Goal: Transaction & Acquisition: Purchase product/service

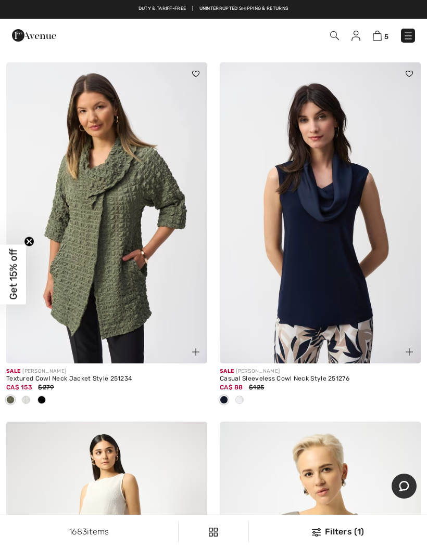
click at [239, 399] on span at bounding box center [239, 400] width 8 height 8
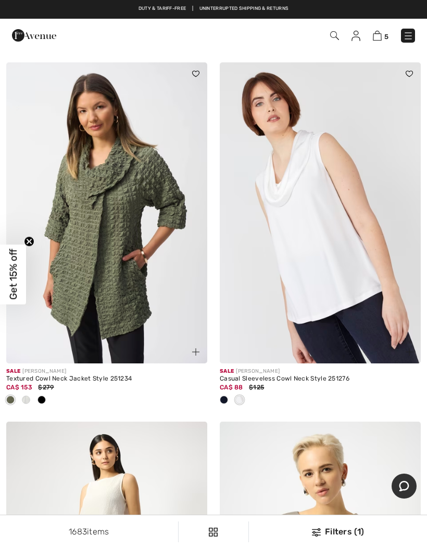
click at [368, 301] on img at bounding box center [319, 212] width 201 height 301
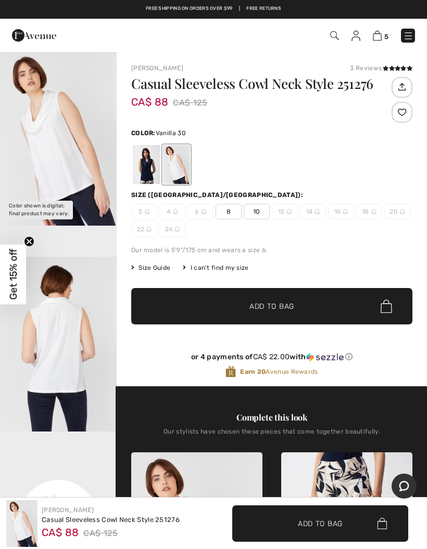
click at [147, 172] on div at bounding box center [146, 164] width 27 height 39
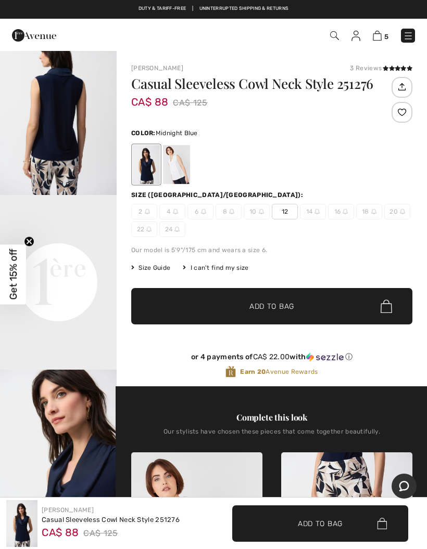
scroll to position [241, 0]
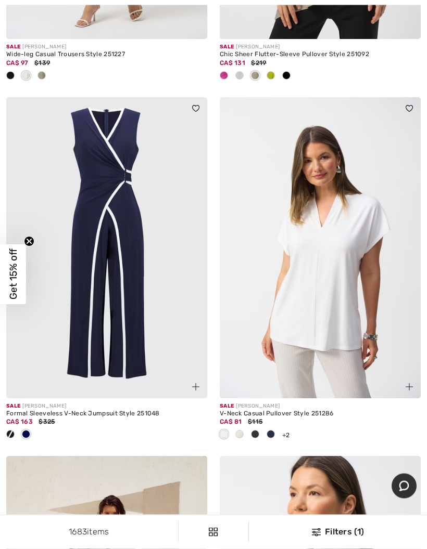
scroll to position [1133, 0]
click at [347, 294] on img at bounding box center [319, 247] width 201 height 301
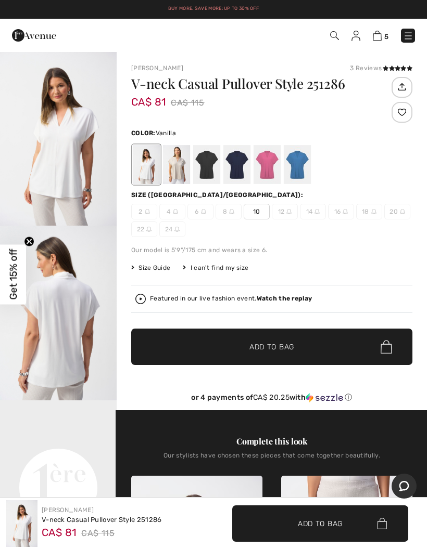
click at [178, 170] on div at bounding box center [176, 164] width 27 height 39
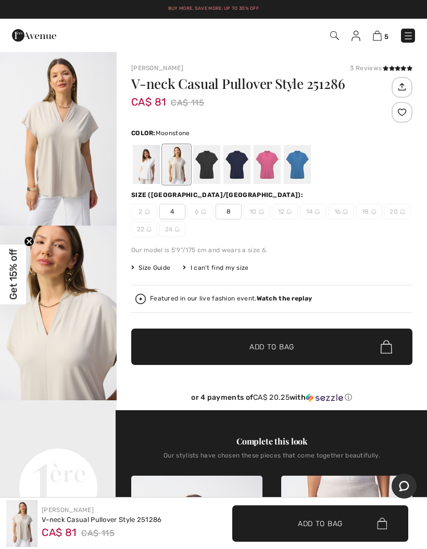
click at [287, 213] on img at bounding box center [288, 211] width 5 height 5
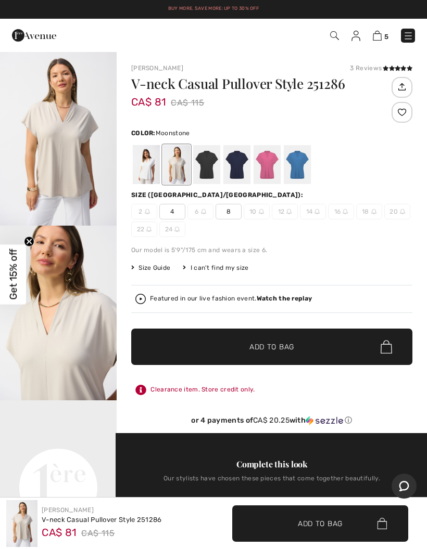
click at [289, 213] on img at bounding box center [288, 211] width 5 height 5
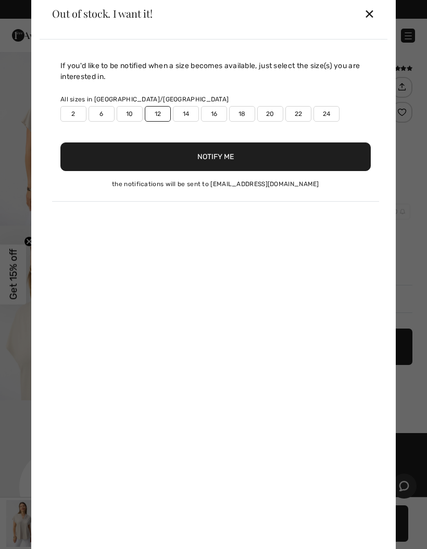
click at [371, 19] on div "✕" at bounding box center [369, 14] width 11 height 22
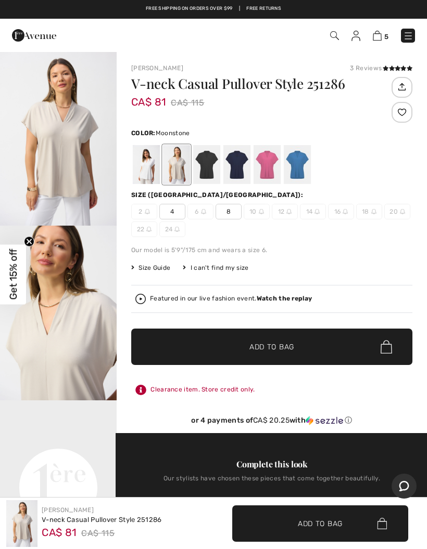
click at [210, 162] on div at bounding box center [206, 164] width 27 height 39
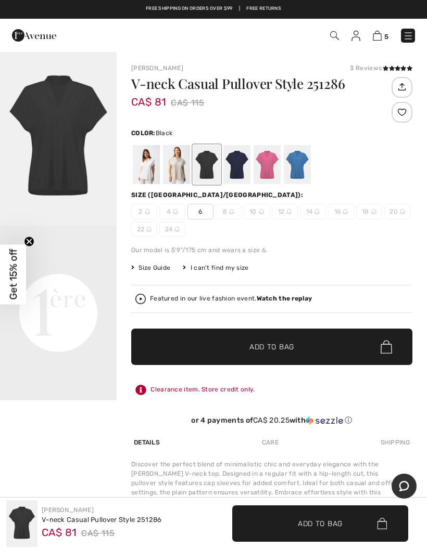
click at [240, 162] on div at bounding box center [236, 164] width 27 height 39
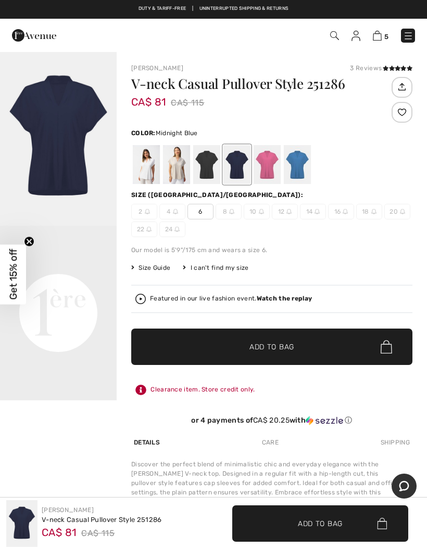
click at [272, 163] on div at bounding box center [266, 164] width 27 height 39
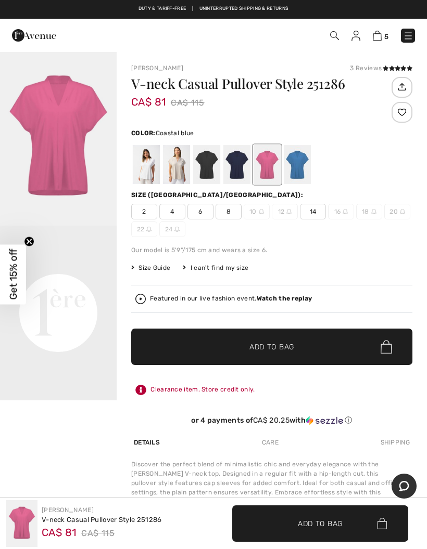
click at [300, 163] on div at bounding box center [296, 164] width 27 height 39
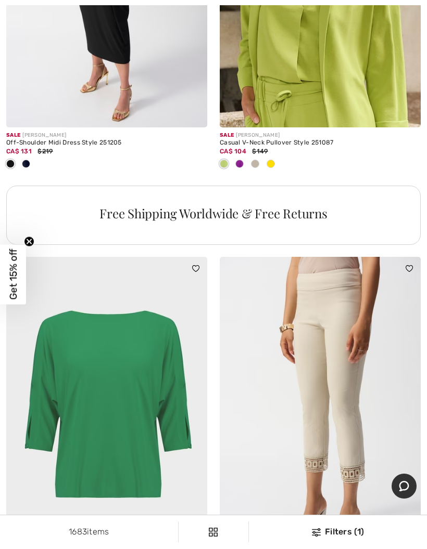
scroll to position [2229, 0]
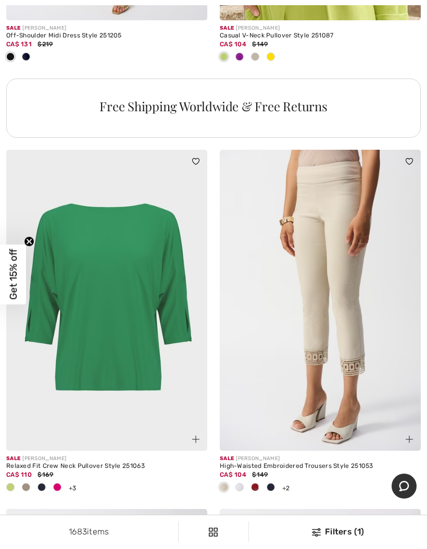
click at [59, 485] on span at bounding box center [57, 487] width 8 height 8
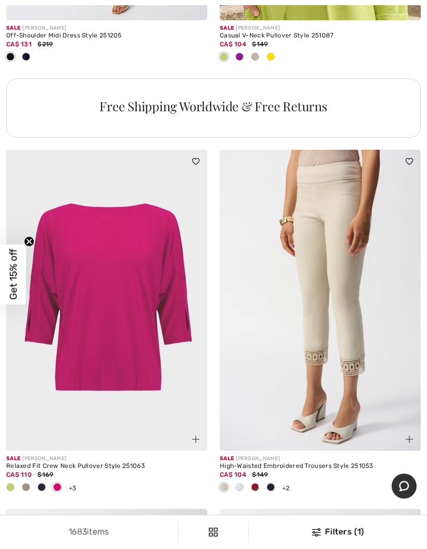
click at [43, 486] on span at bounding box center [41, 487] width 8 height 8
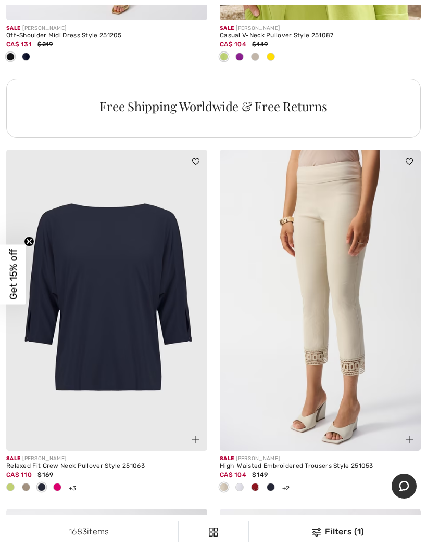
click at [29, 484] on span at bounding box center [26, 487] width 8 height 8
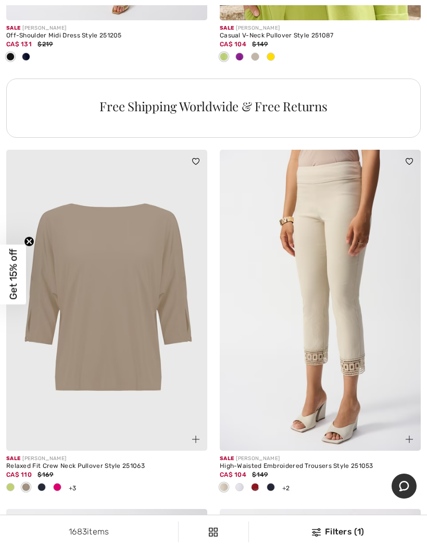
click at [11, 485] on span at bounding box center [10, 487] width 8 height 8
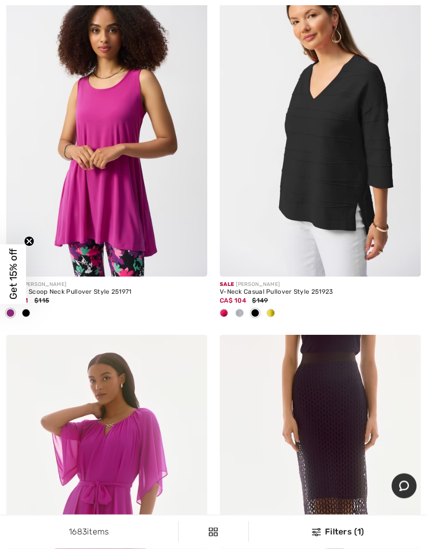
scroll to position [2763, 0]
click at [224, 311] on span at bounding box center [223, 313] width 8 height 8
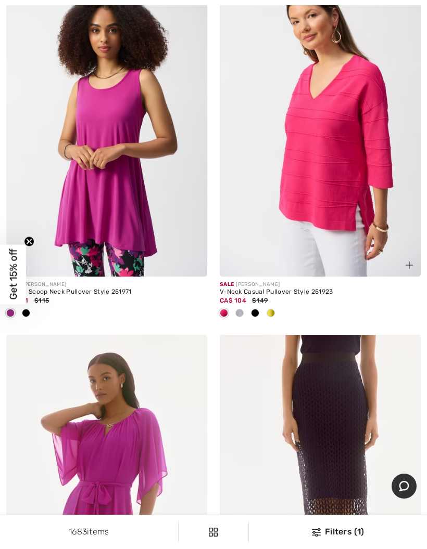
click at [350, 162] on img at bounding box center [319, 126] width 201 height 301
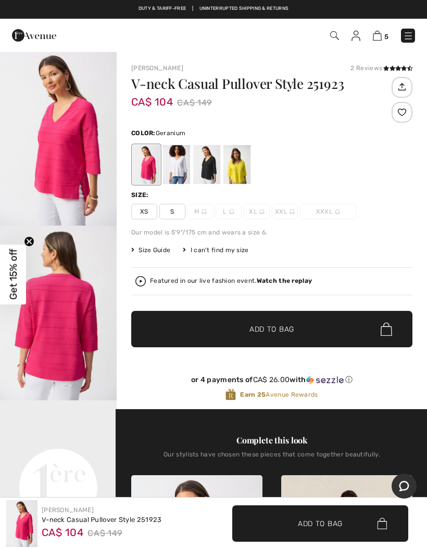
click at [179, 175] on div at bounding box center [176, 164] width 27 height 39
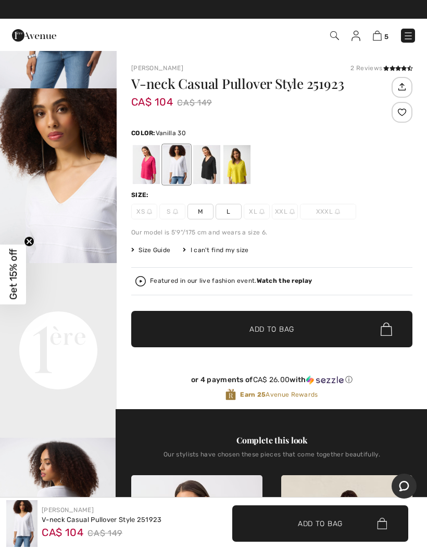
scroll to position [137, 0]
click at [239, 175] on div at bounding box center [236, 164] width 27 height 39
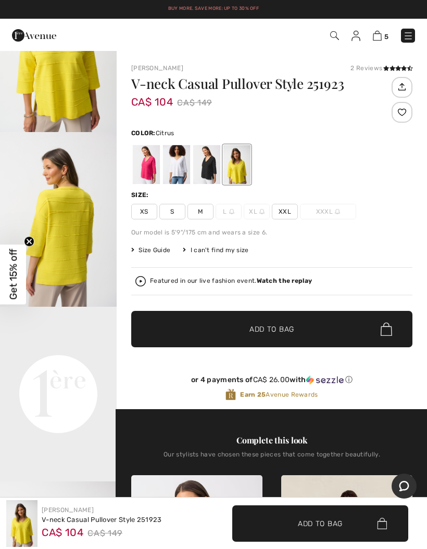
scroll to position [95, 0]
click at [213, 174] on div at bounding box center [206, 164] width 27 height 39
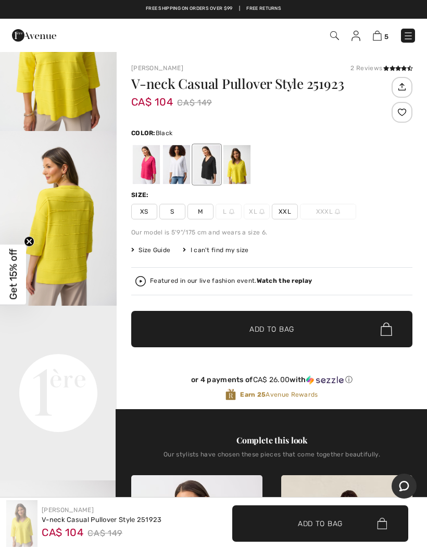
scroll to position [0, 0]
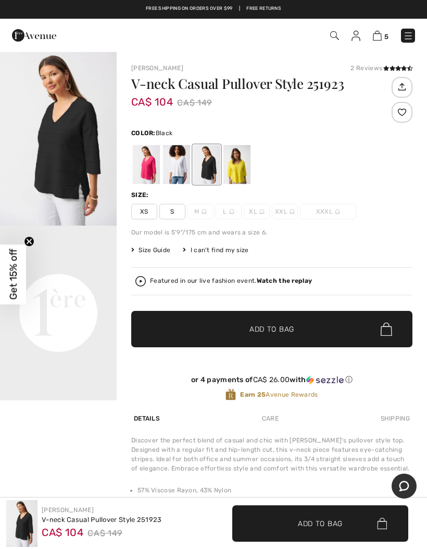
click at [172, 179] on div at bounding box center [176, 164] width 27 height 39
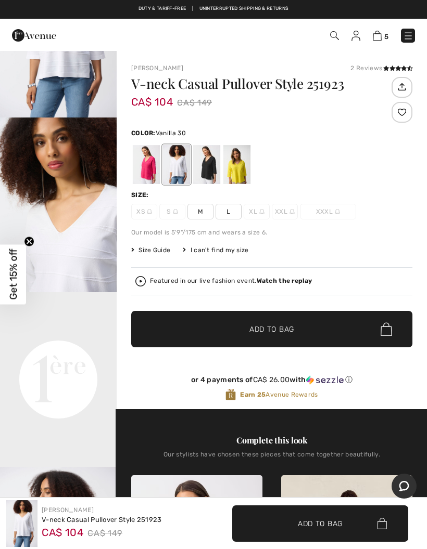
scroll to position [110, 0]
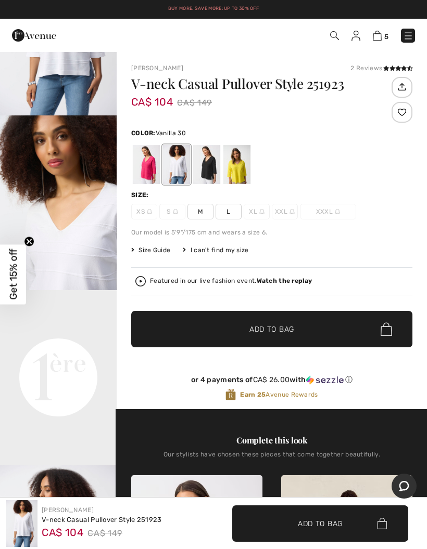
click at [149, 178] on div at bounding box center [146, 164] width 27 height 39
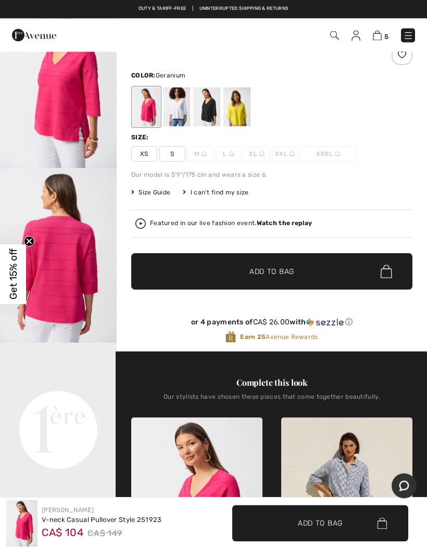
scroll to position [20, 0]
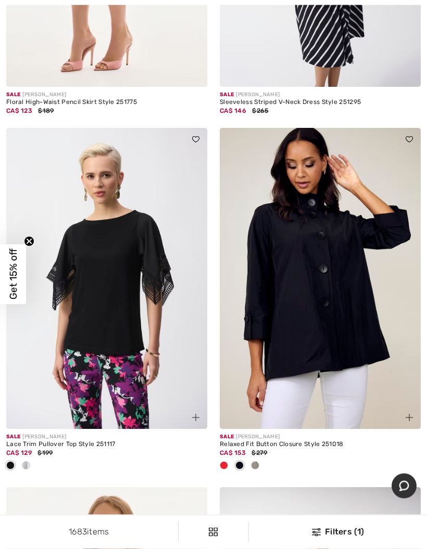
scroll to position [5523, 0]
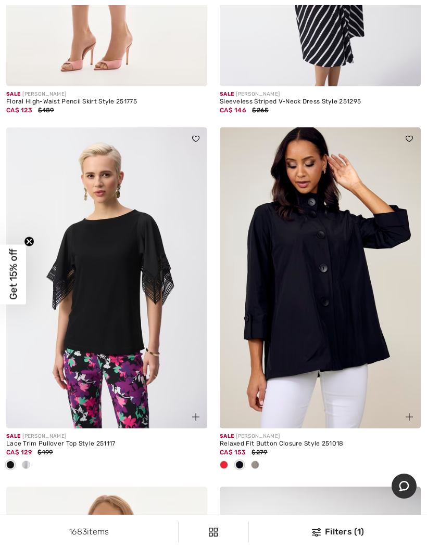
click at [226, 461] on span at bounding box center [223, 465] width 8 height 8
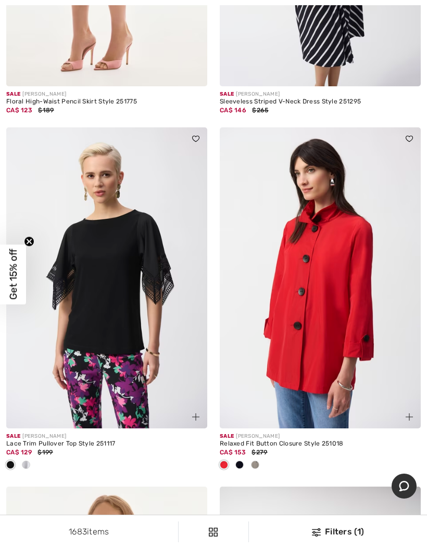
click at [258, 461] on span at bounding box center [255, 465] width 8 height 8
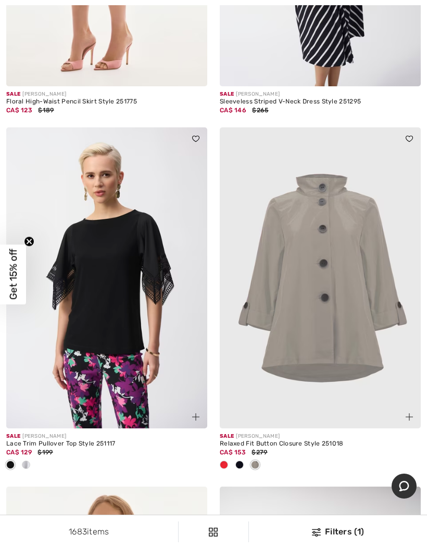
click at [242, 461] on span at bounding box center [239, 465] width 8 height 8
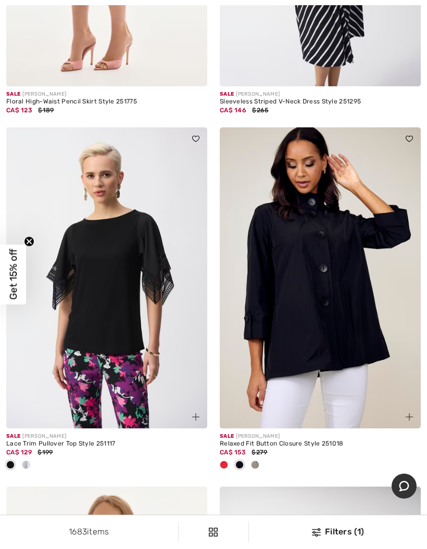
click at [229, 461] on div at bounding box center [224, 465] width 16 height 17
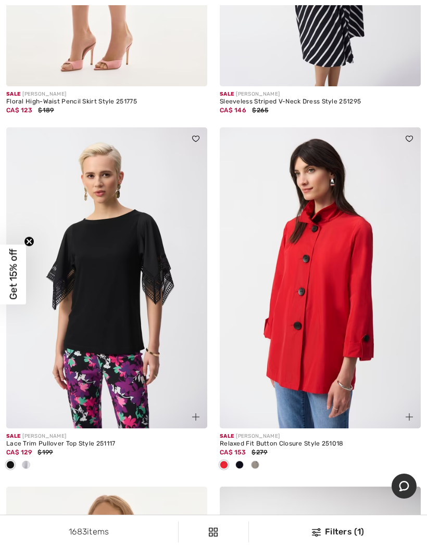
click at [254, 461] on span at bounding box center [255, 465] width 8 height 8
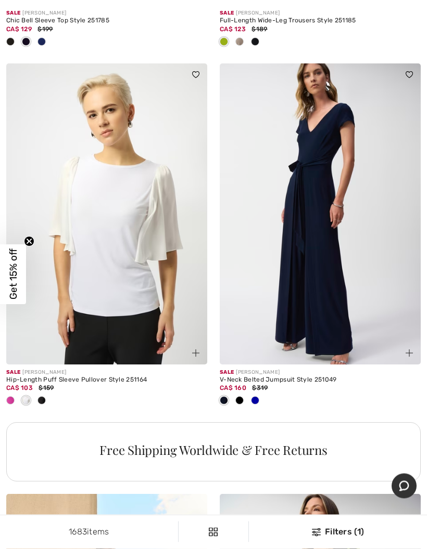
scroll to position [6306, 0]
click at [259, 393] on div at bounding box center [255, 401] width 16 height 17
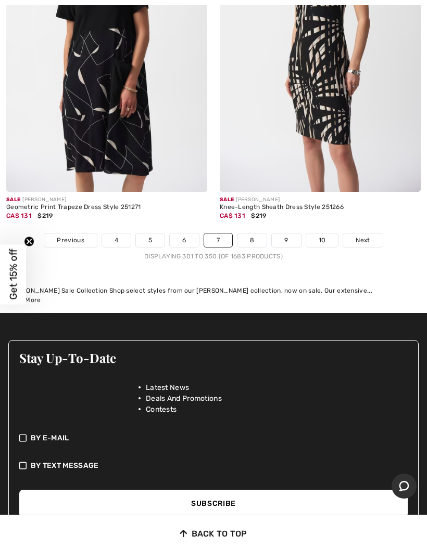
scroll to position [9071, 0]
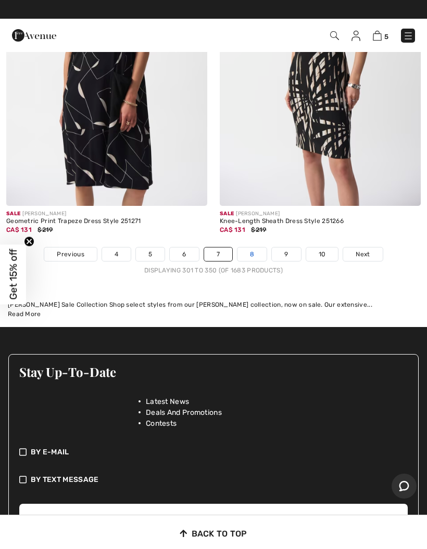
click at [257, 248] on link "8" at bounding box center [251, 255] width 29 height 14
click at [258, 248] on link "8" at bounding box center [251, 255] width 29 height 14
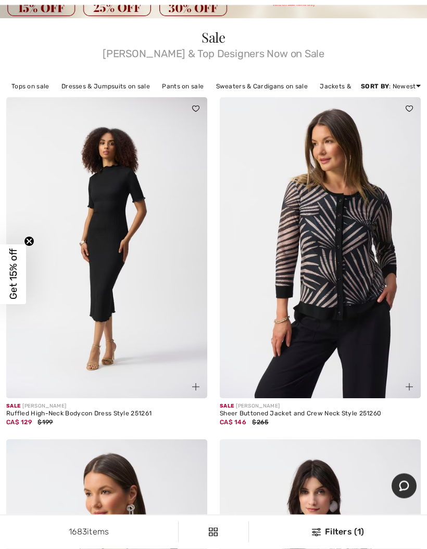
scroll to position [72, 0]
click at [169, 325] on img at bounding box center [106, 247] width 201 height 301
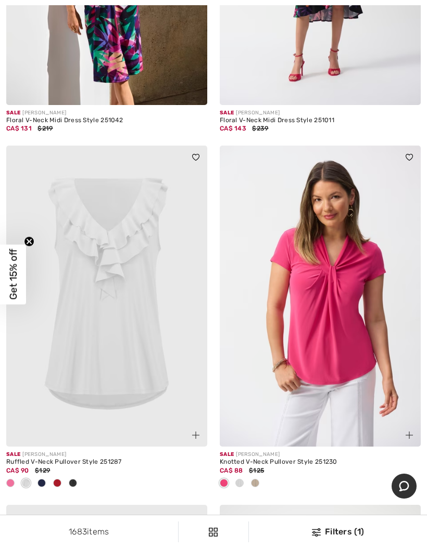
scroll to position [7540, 0]
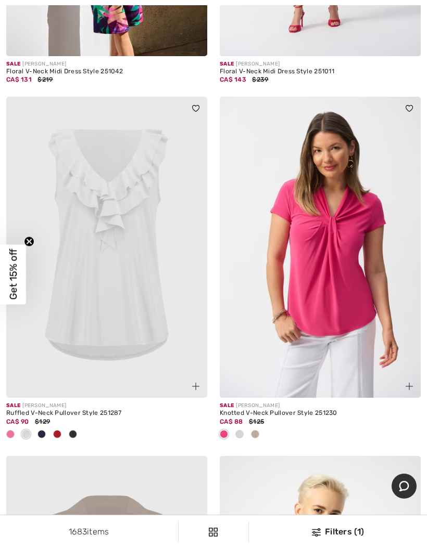
click at [360, 267] on img at bounding box center [319, 247] width 201 height 301
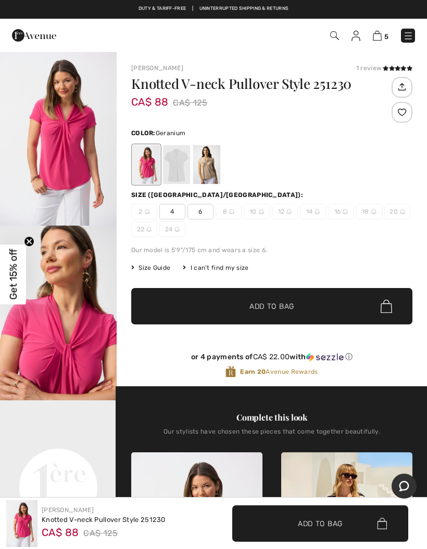
click at [182, 173] on div at bounding box center [176, 164] width 27 height 39
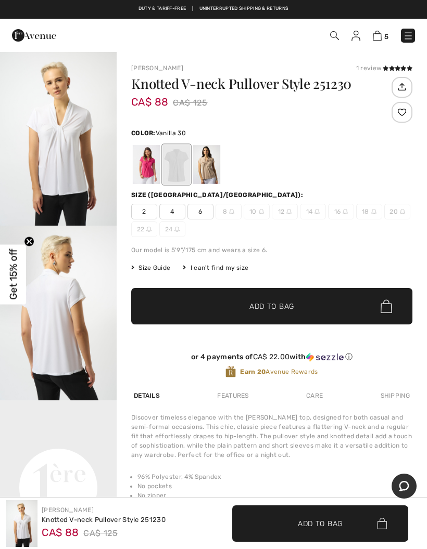
click at [203, 176] on div at bounding box center [206, 164] width 27 height 39
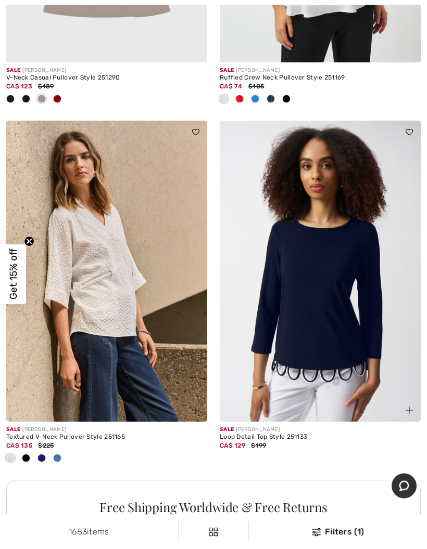
scroll to position [8236, 0]
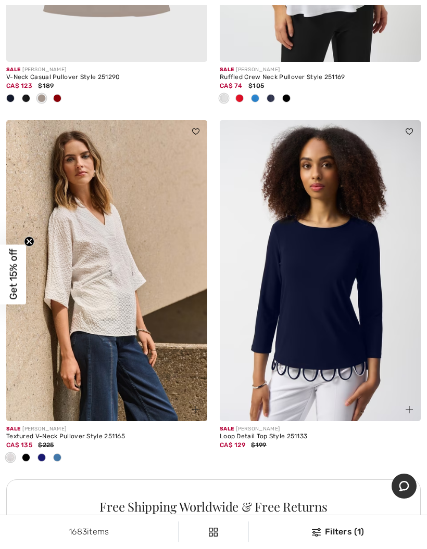
click at [60, 454] on span at bounding box center [57, 458] width 8 height 8
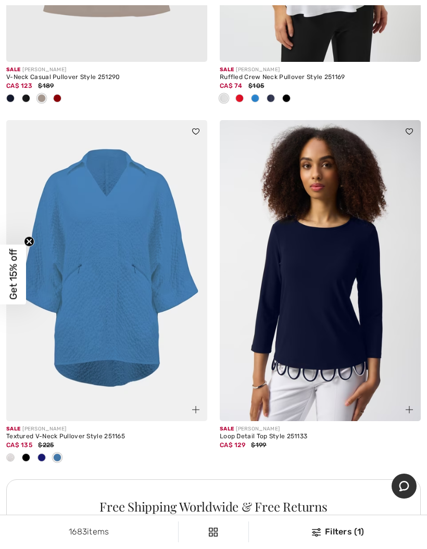
click at [44, 454] on span at bounding box center [41, 458] width 8 height 8
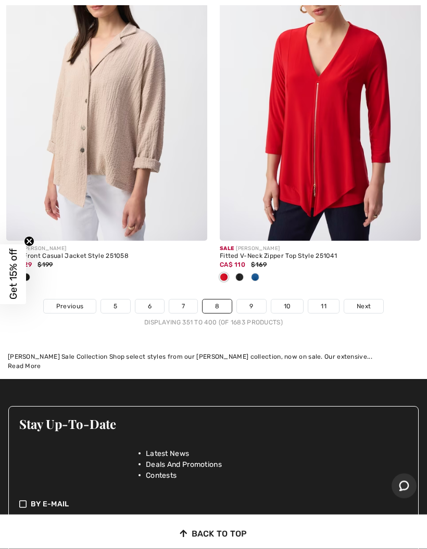
scroll to position [8847, 0]
click at [251, 301] on link "9" at bounding box center [251, 307] width 29 height 14
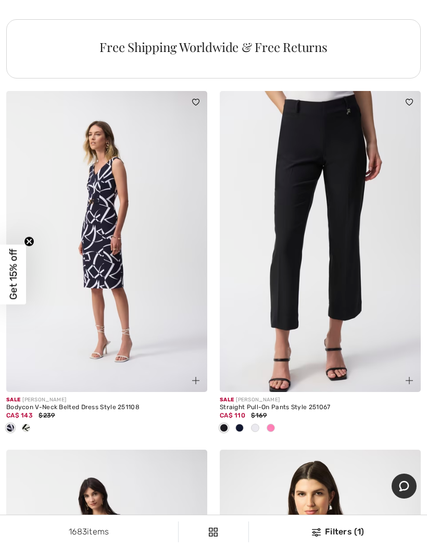
scroll to position [4428, 0]
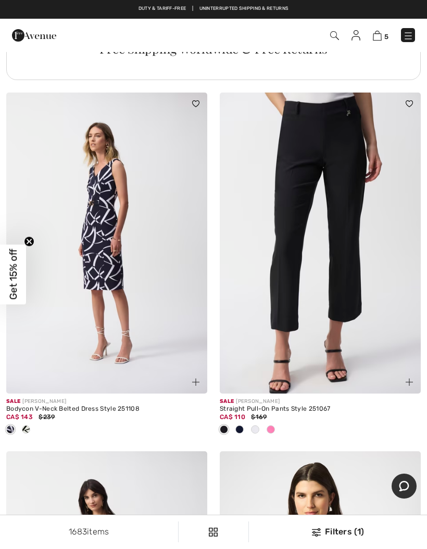
click at [272, 425] on span at bounding box center [270, 429] width 8 height 8
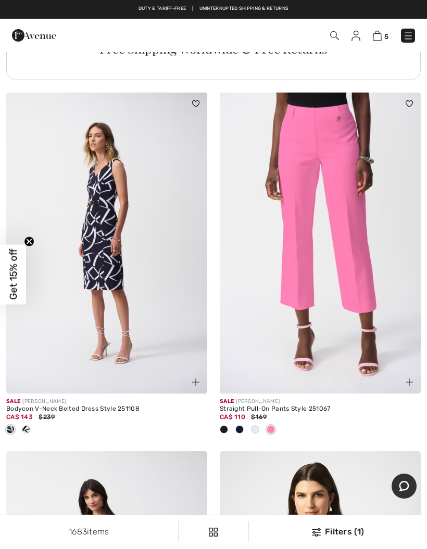
click at [257, 425] on span at bounding box center [255, 429] width 8 height 8
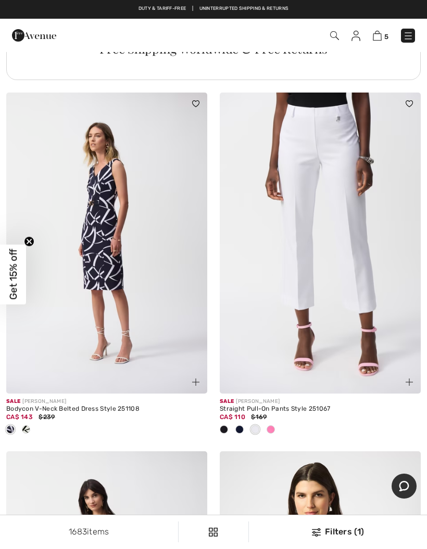
click at [239, 425] on span at bounding box center [239, 429] width 8 height 8
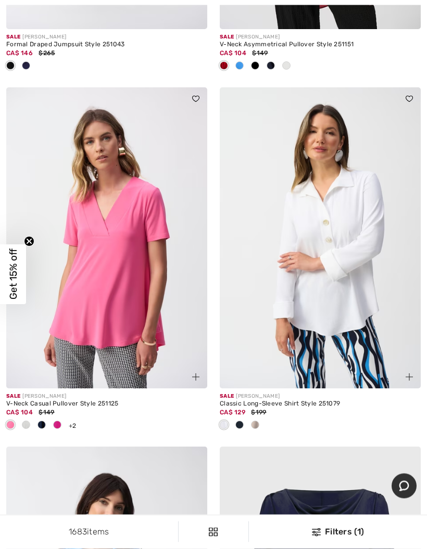
scroll to position [5152, 0]
click at [58, 421] on span at bounding box center [57, 425] width 8 height 8
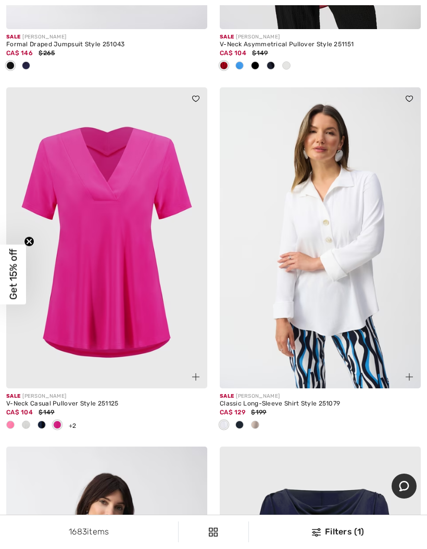
click at [127, 310] on img at bounding box center [106, 237] width 201 height 301
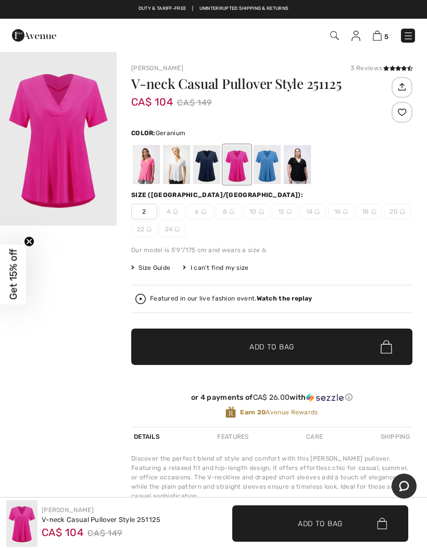
click at [300, 175] on div at bounding box center [296, 164] width 27 height 39
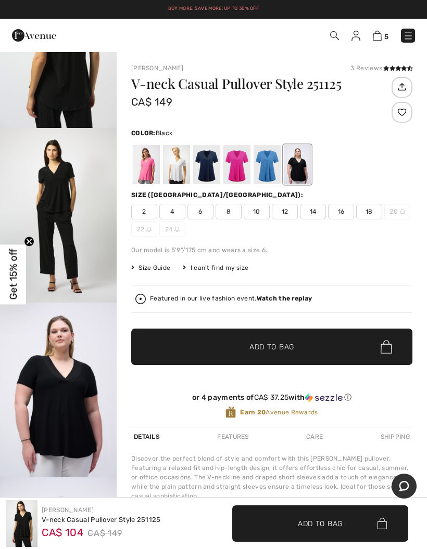
click at [278, 169] on div at bounding box center [266, 164] width 27 height 39
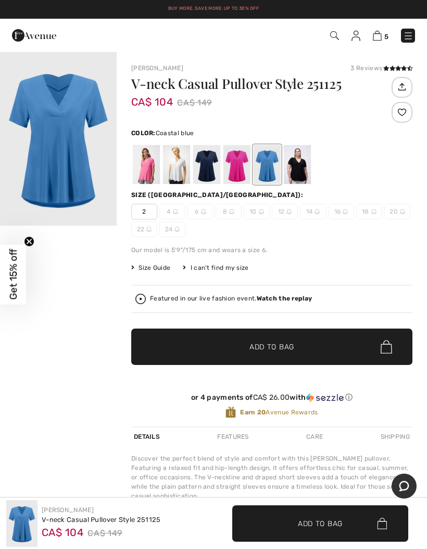
click at [242, 175] on div at bounding box center [236, 164] width 27 height 39
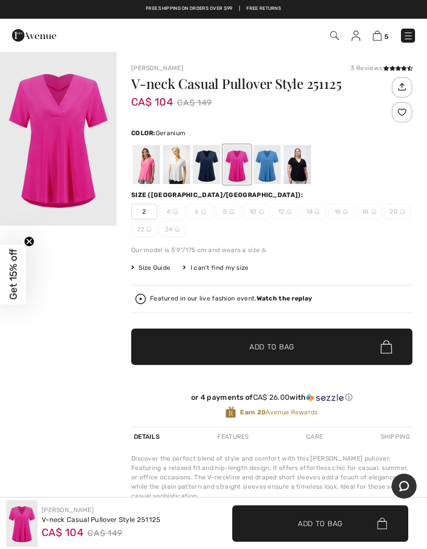
click at [208, 170] on div at bounding box center [206, 164] width 27 height 39
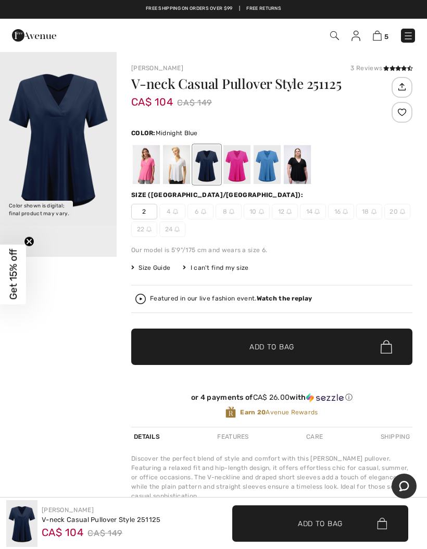
click at [179, 172] on div at bounding box center [176, 164] width 27 height 39
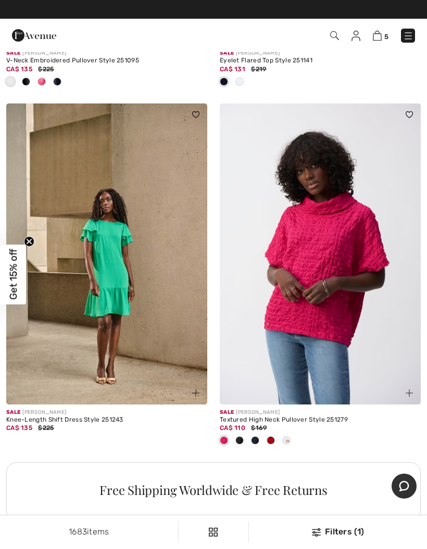
scroll to position [6214, 0]
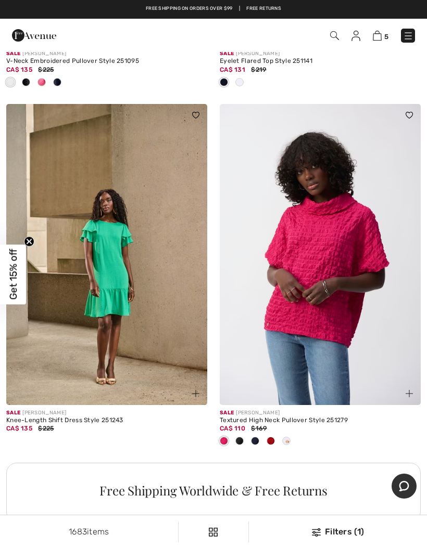
click at [340, 273] on img at bounding box center [319, 254] width 201 height 301
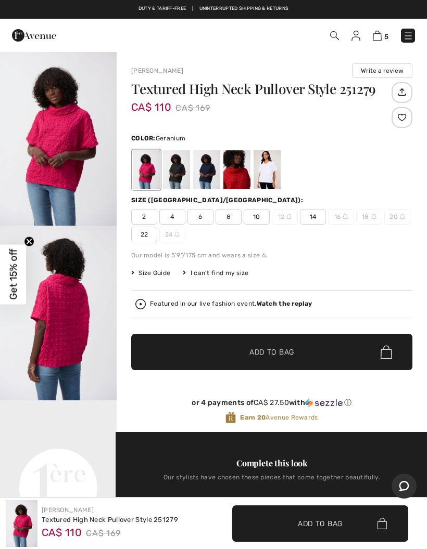
click at [268, 179] on div at bounding box center [266, 169] width 27 height 39
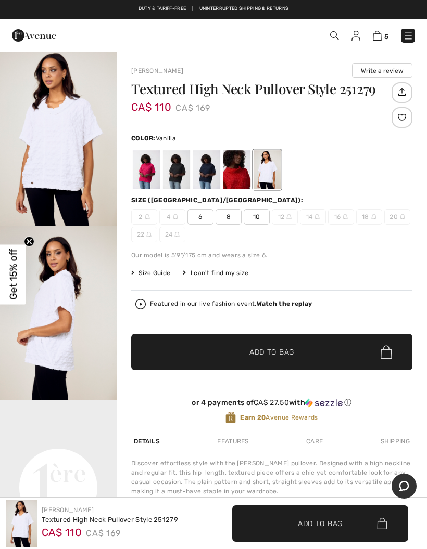
click at [236, 181] on div at bounding box center [236, 169] width 27 height 39
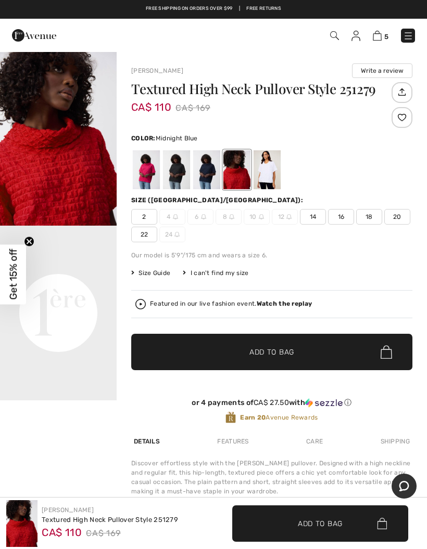
click at [206, 176] on div at bounding box center [206, 169] width 27 height 39
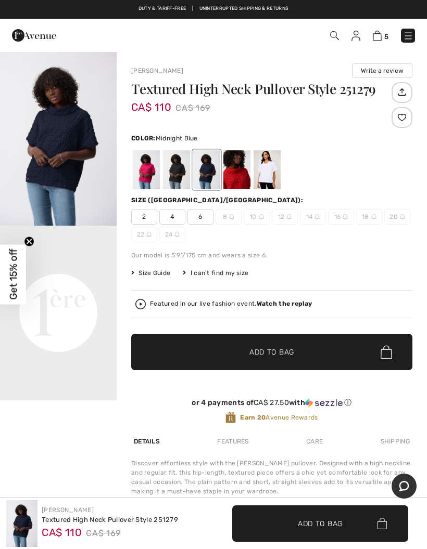
click at [176, 173] on div at bounding box center [176, 169] width 27 height 39
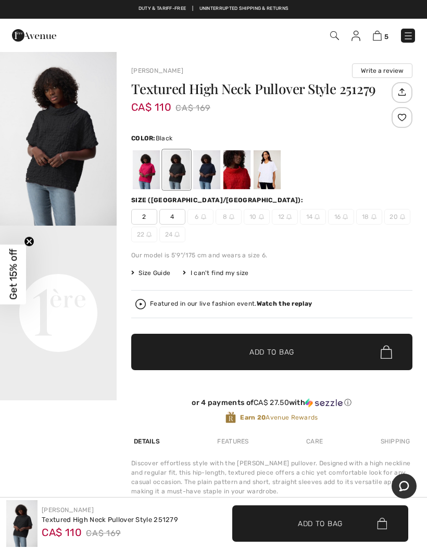
click at [145, 181] on div at bounding box center [146, 169] width 27 height 39
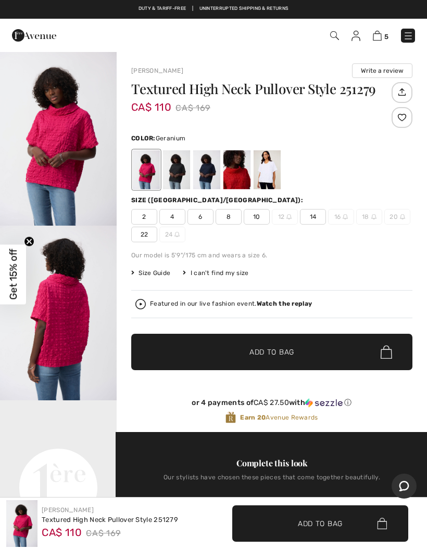
click at [286, 221] on span "12" at bounding box center [285, 217] width 26 height 16
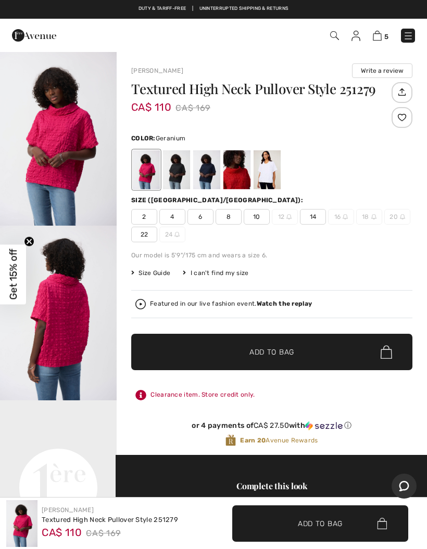
click at [264, 175] on div at bounding box center [266, 169] width 27 height 39
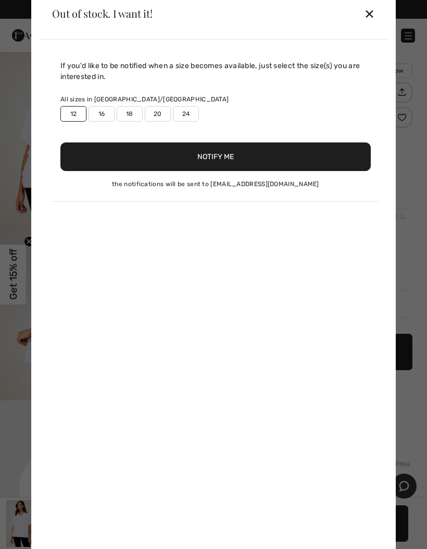
click at [233, 171] on button "Notify Me" at bounding box center [215, 157] width 310 height 29
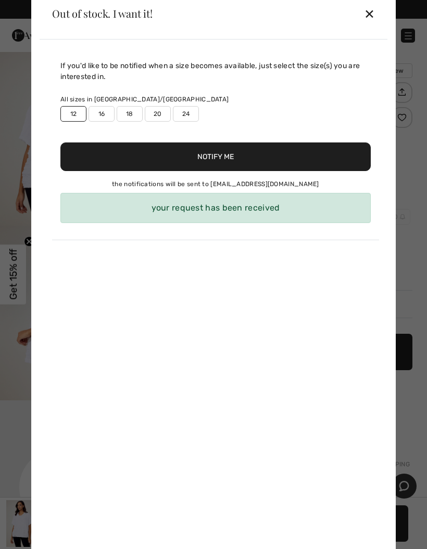
click at [373, 10] on div "✕" at bounding box center [369, 14] width 11 height 22
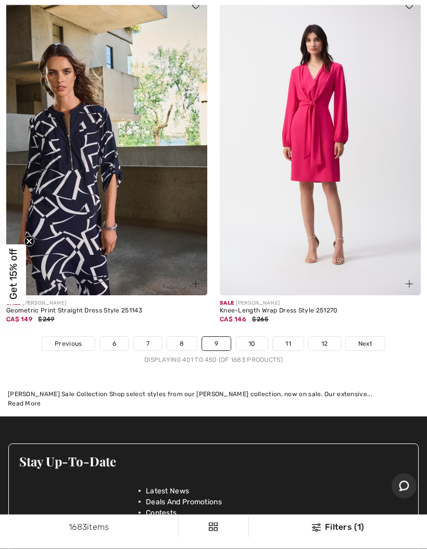
scroll to position [9011, 0]
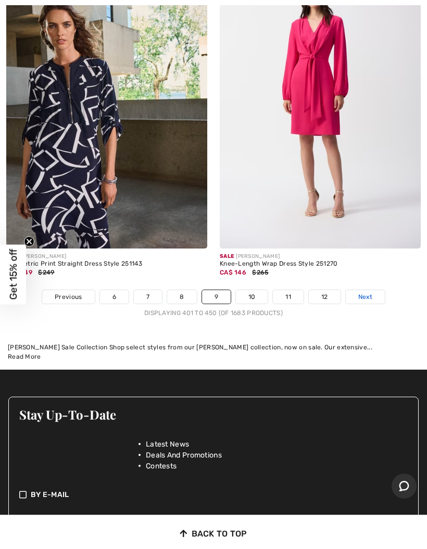
click at [372, 293] on link "Next" at bounding box center [364, 297] width 39 height 14
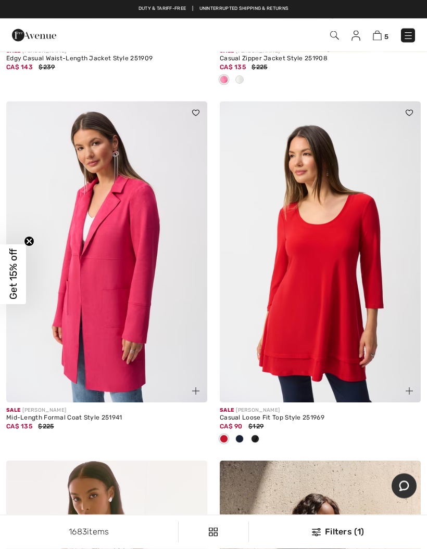
scroll to position [3355, 0]
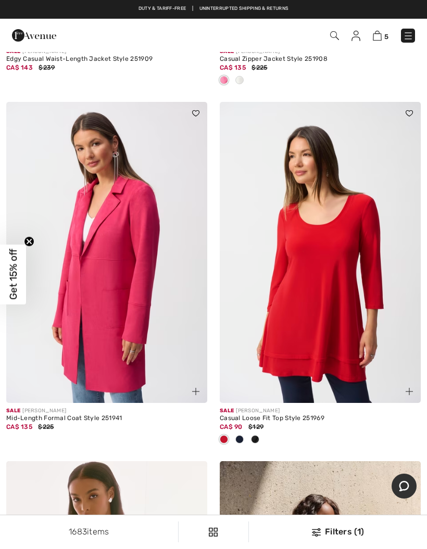
click at [152, 342] on img at bounding box center [106, 252] width 201 height 301
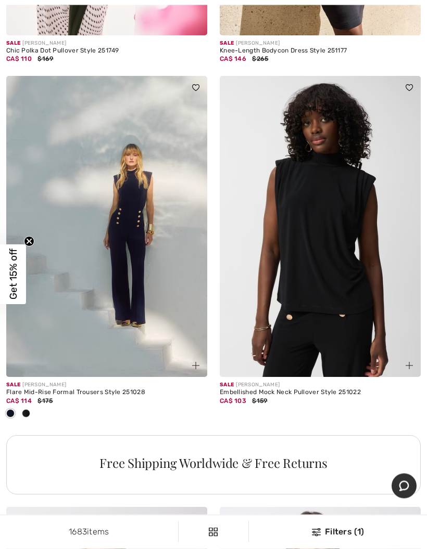
scroll to position [4083, 0]
click at [29, 409] on span at bounding box center [26, 413] width 8 height 8
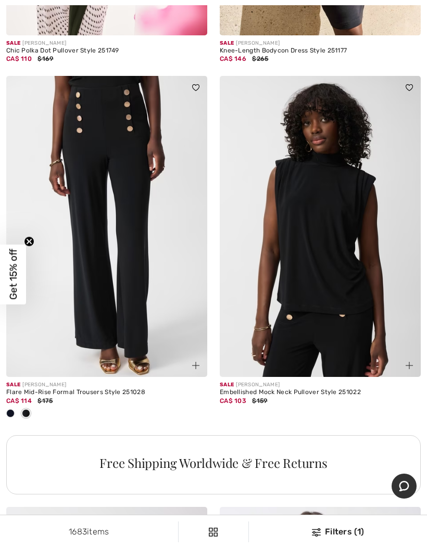
click at [177, 293] on img at bounding box center [106, 226] width 201 height 301
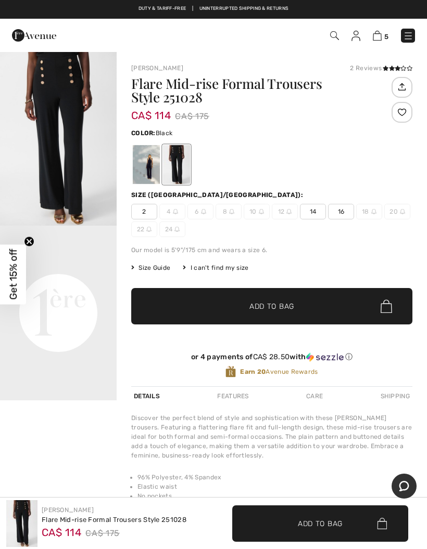
click at [150, 175] on div at bounding box center [146, 164] width 27 height 39
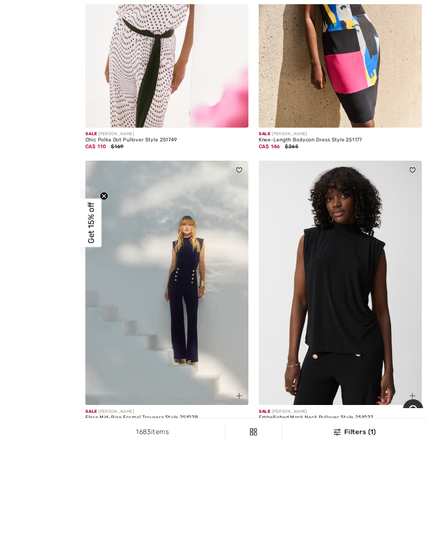
scroll to position [4097, 0]
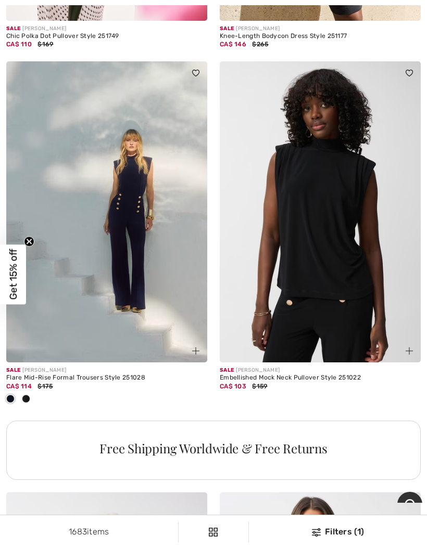
click at [317, 264] on img at bounding box center [319, 211] width 201 height 301
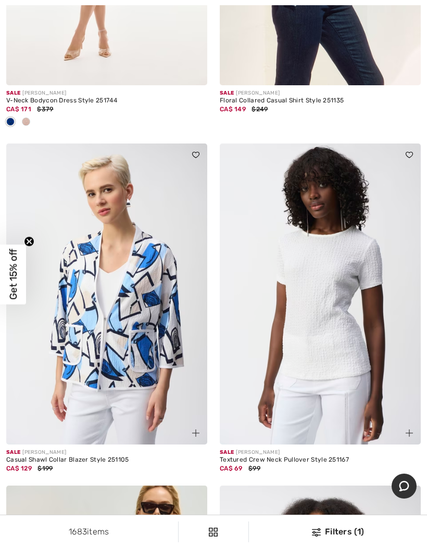
scroll to position [5491, 0]
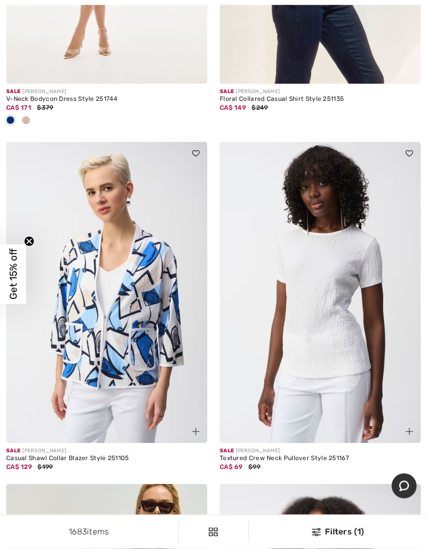
click at [342, 331] on img at bounding box center [319, 293] width 201 height 301
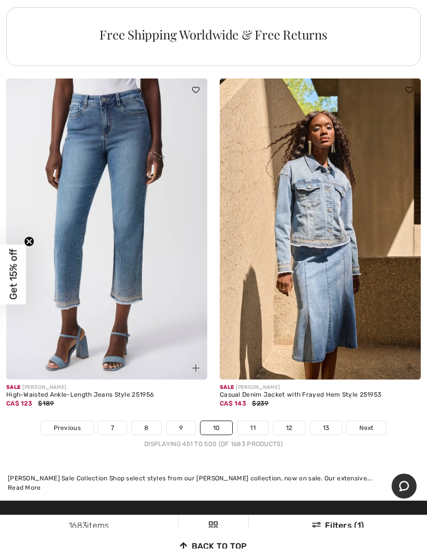
scroll to position [8874, 0]
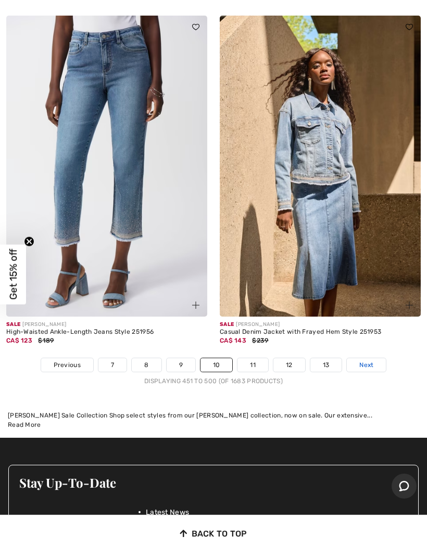
click at [381, 358] on link "Next" at bounding box center [365, 365] width 39 height 14
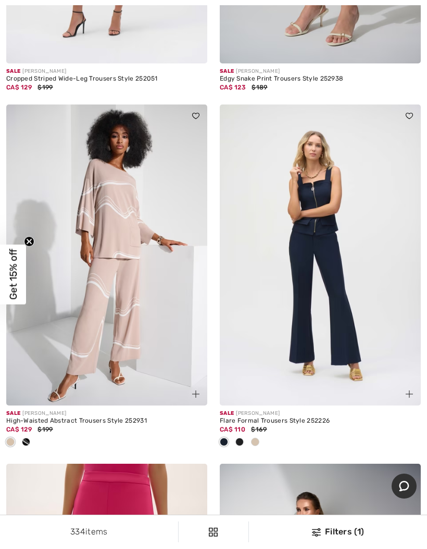
scroll to position [3303, 0]
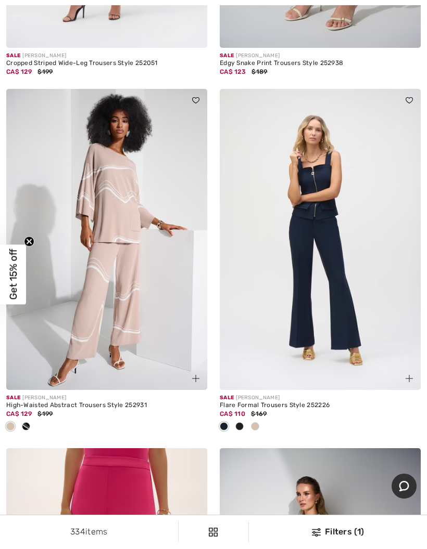
click at [243, 424] on span at bounding box center [239, 426] width 8 height 8
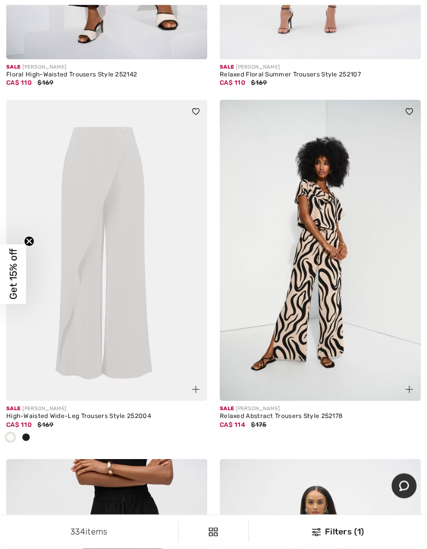
scroll to position [4767, 0]
click at [30, 433] on span at bounding box center [26, 437] width 8 height 8
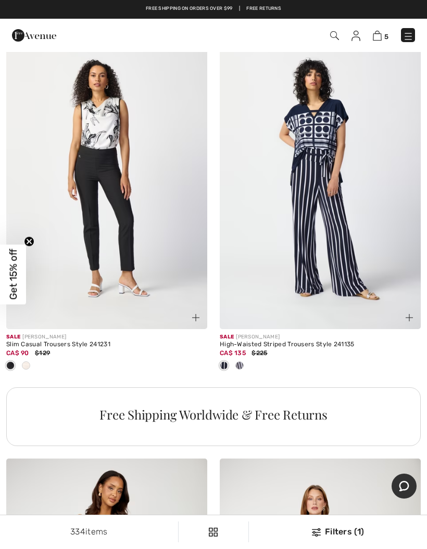
scroll to position [8384, 0]
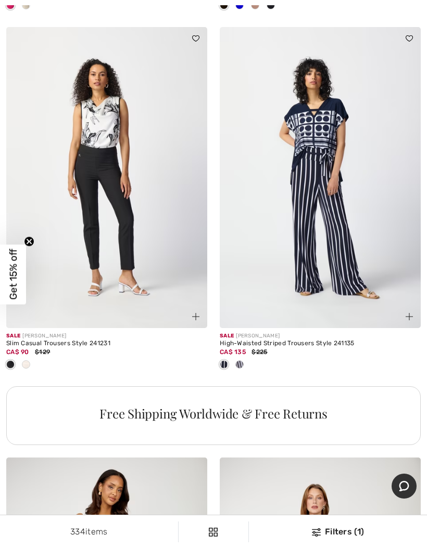
click at [120, 221] on img at bounding box center [106, 177] width 201 height 301
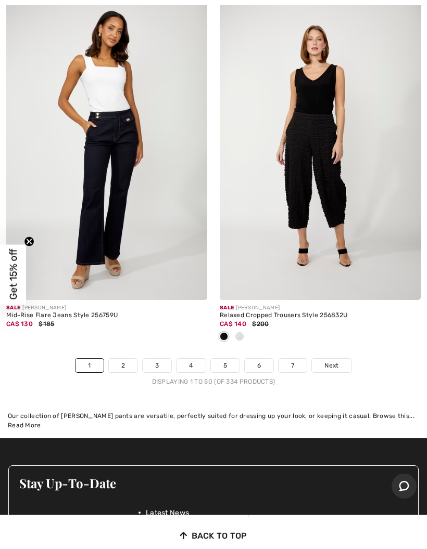
scroll to position [8842, 0]
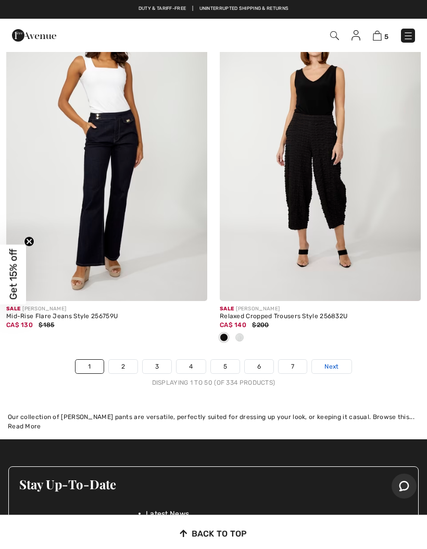
click at [338, 362] on span "Next" at bounding box center [331, 366] width 14 height 9
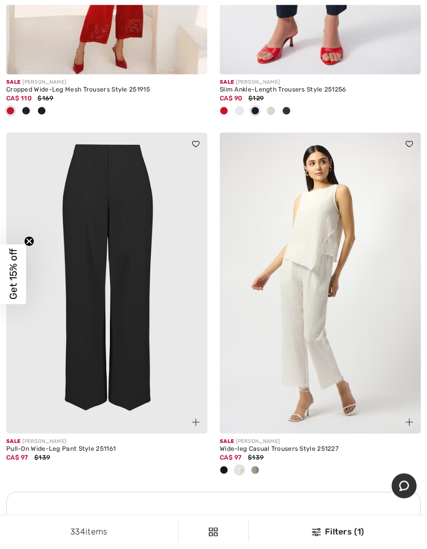
scroll to position [1766, 0]
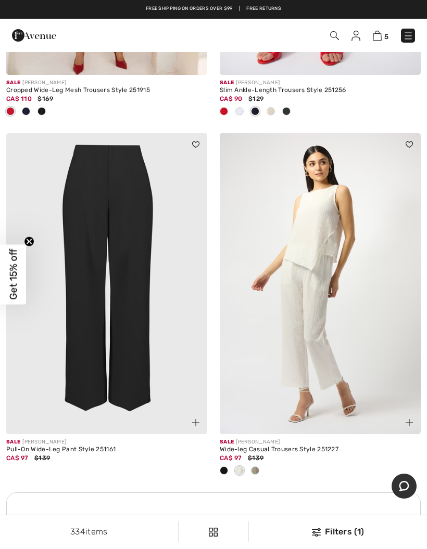
click at [132, 352] on img at bounding box center [106, 283] width 201 height 301
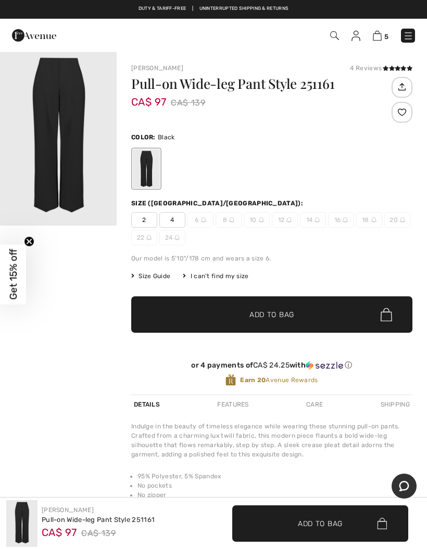
click at [72, 46] on div at bounding box center [91, 35] width 174 height 28
click at [164, 53] on div "Joseph Ribkoff 4 Reviews 4 Reviews Pull-on Wide-leg Pant Style 251161 CA$ 97 CA…" at bounding box center [272, 339] width 310 height 576
click at [43, 37] on img at bounding box center [34, 35] width 44 height 21
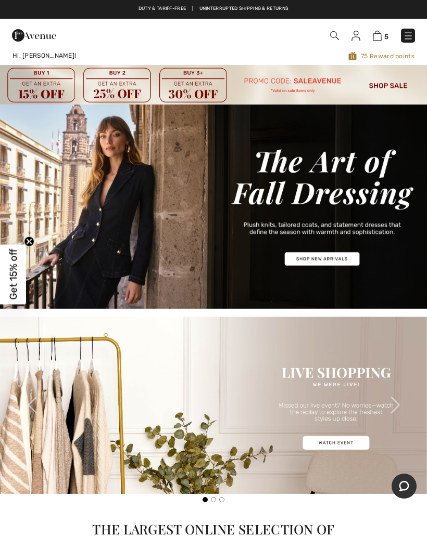
click at [409, 38] on img at bounding box center [408, 36] width 10 height 10
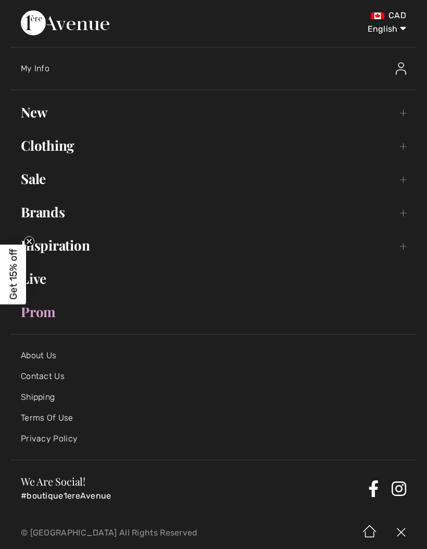
click at [404, 148] on link "Clothing Toggle submenu" at bounding box center [213, 145] width 406 height 23
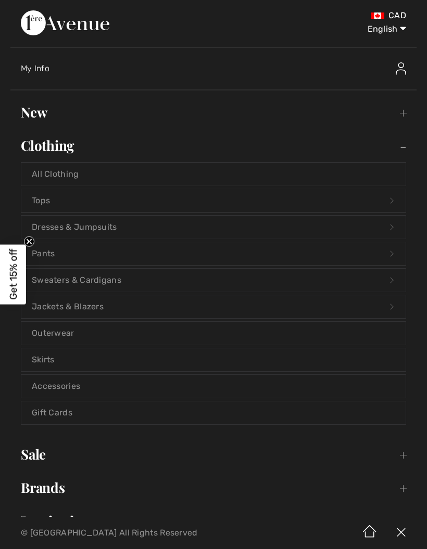
click at [97, 255] on link "Pants Open submenu" at bounding box center [213, 253] width 384 height 23
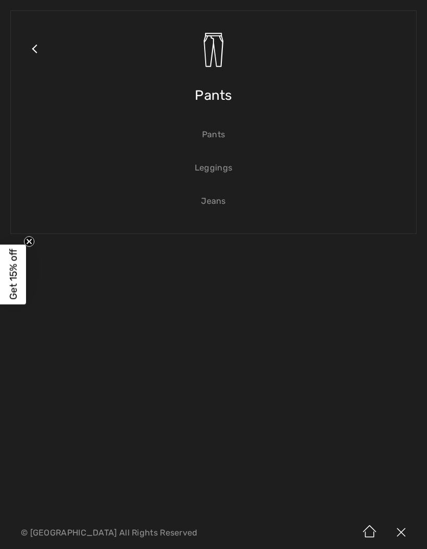
click at [217, 141] on link "Pants" at bounding box center [213, 134] width 384 height 23
click at [216, 140] on link "Pants" at bounding box center [213, 134] width 384 height 23
click at [219, 102] on span "Pants" at bounding box center [213, 95] width 37 height 37
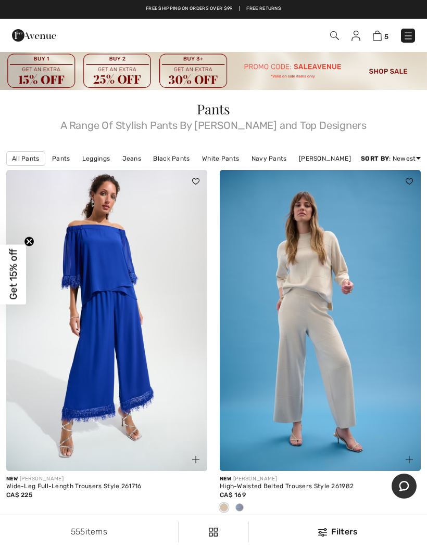
click at [337, 531] on div "Filters" at bounding box center [337, 532] width 165 height 12
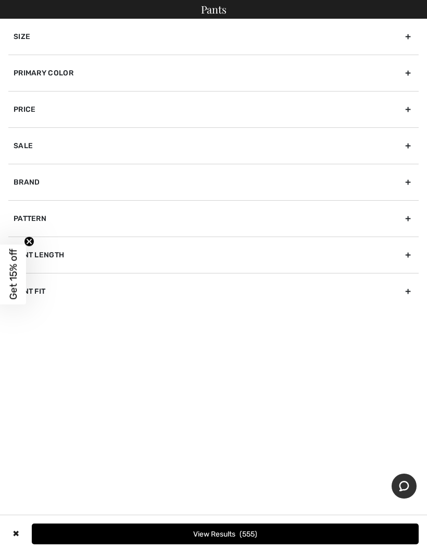
click at [409, 37] on div "Size" at bounding box center [213, 37] width 410 height 36
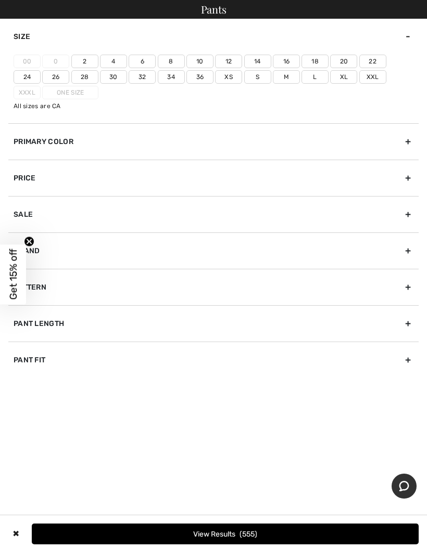
click at [237, 61] on label "12" at bounding box center [228, 62] width 27 height 14
click at [0, 0] on input"] "12" at bounding box center [0, 0] width 0 height 0
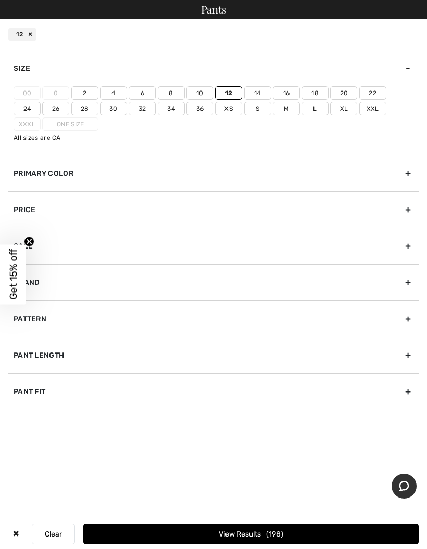
click at [301, 111] on label "L" at bounding box center [314, 109] width 27 height 14
click at [0, 0] on input"] "L" at bounding box center [0, 0] width 0 height 0
click at [341, 521] on div "✖ Clear View Results 261" at bounding box center [213, 533] width 427 height 37
click at [241, 534] on button "View Results 261" at bounding box center [250, 534] width 335 height 21
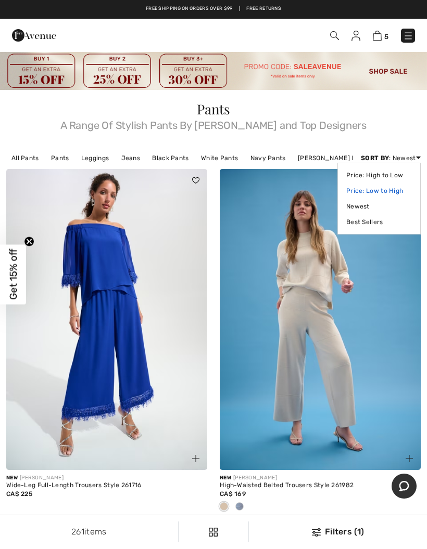
click at [396, 190] on link "Price: Low to High" at bounding box center [379, 191] width 66 height 16
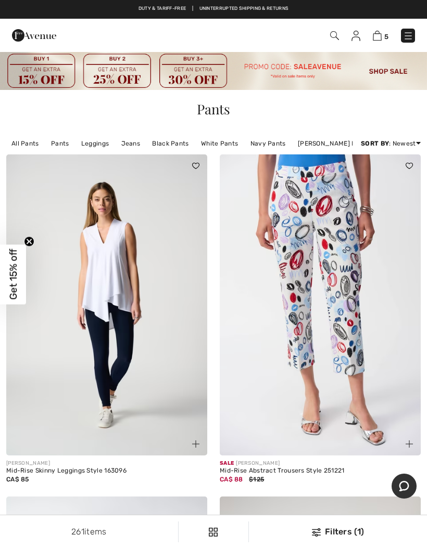
click at [126, 382] on img at bounding box center [106, 304] width 201 height 301
click at [176, 342] on img at bounding box center [106, 304] width 201 height 301
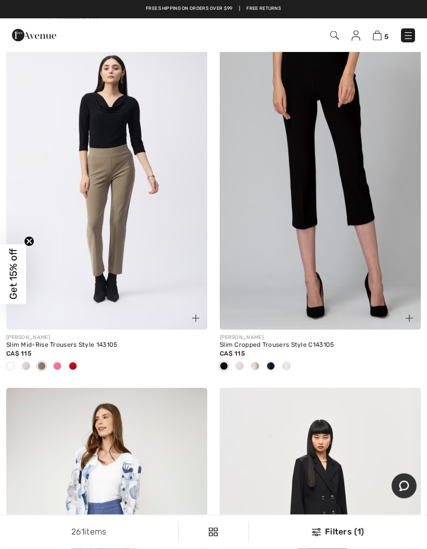
scroll to position [7046, 0]
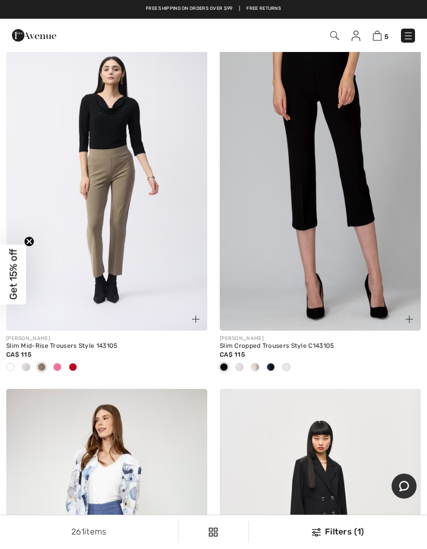
click at [120, 190] on img at bounding box center [106, 180] width 201 height 301
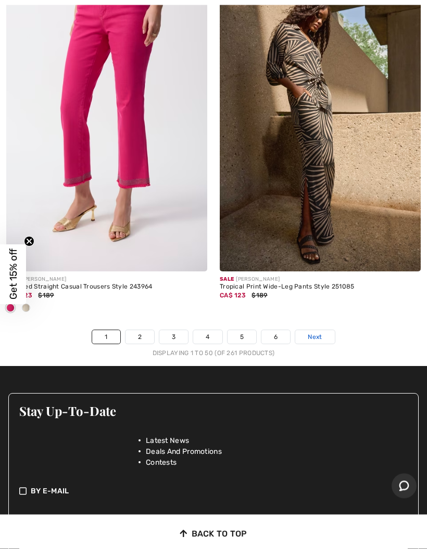
scroll to position [8939, 0]
click at [322, 330] on link "Next" at bounding box center [314, 337] width 39 height 14
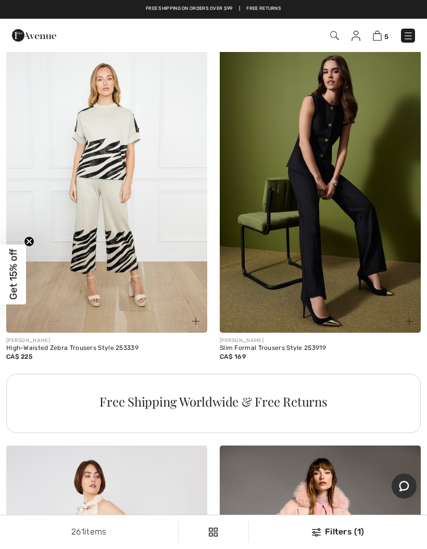
scroll to position [4043, 0]
click at [383, 254] on img at bounding box center [319, 182] width 201 height 301
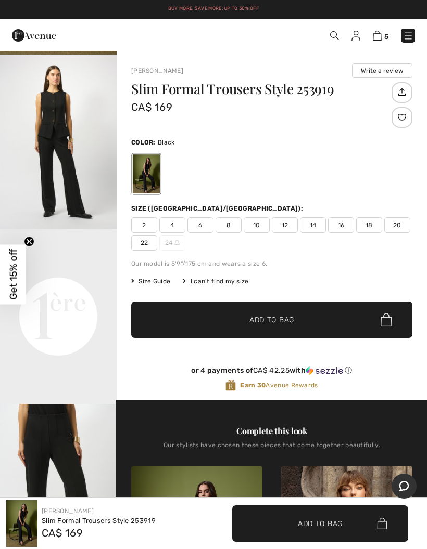
scroll to position [207, 0]
click at [290, 229] on span "12" at bounding box center [285, 225] width 26 height 16
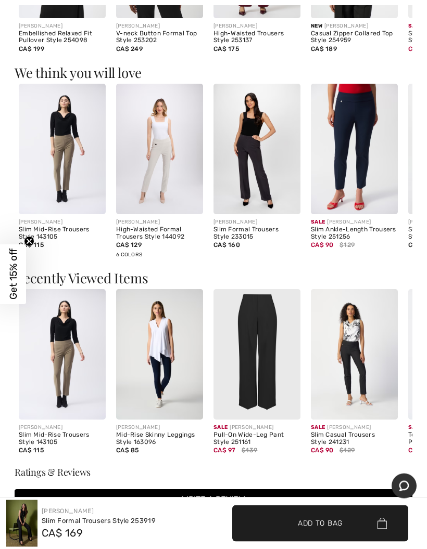
scroll to position [1075, 0]
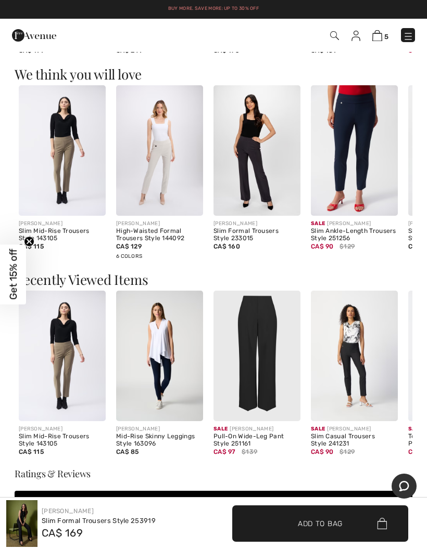
click at [279, 542] on span "✔ Added to Bag Add to Bag" at bounding box center [320, 524] width 176 height 36
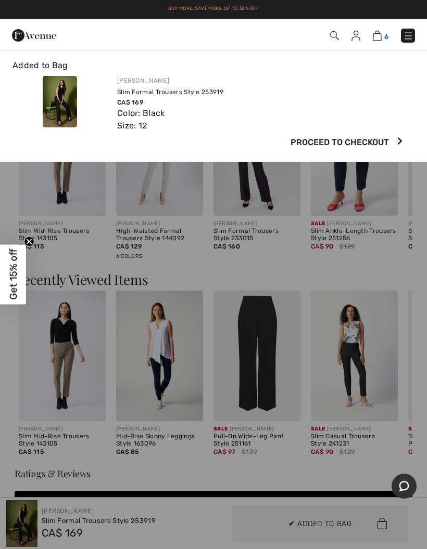
click at [376, 37] on img at bounding box center [376, 36] width 9 height 10
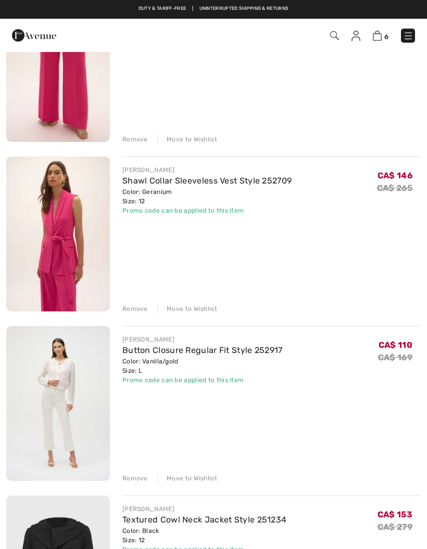
scroll to position [335, 0]
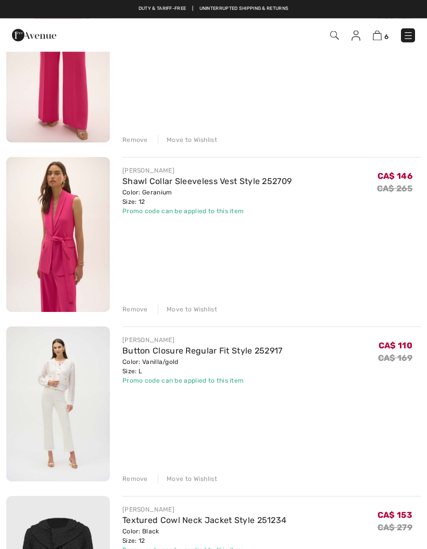
click at [227, 218] on div "[PERSON_NAME] Collar Sleeveless Vest Style 252709 Color: Geranium Size: 12 Fina…" at bounding box center [271, 236] width 298 height 157
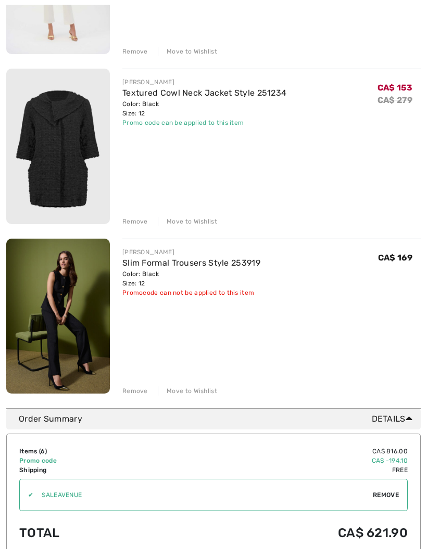
scroll to position [799, 0]
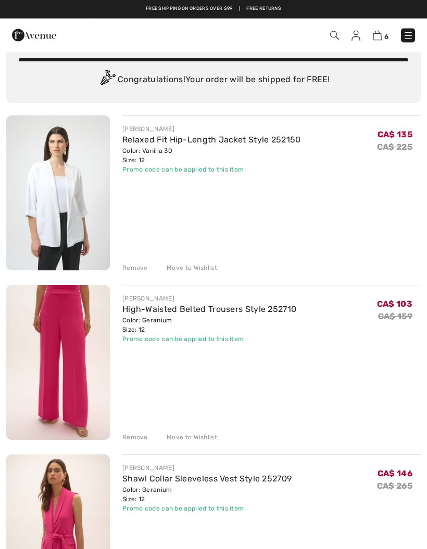
click at [137, 268] on div "Remove" at bounding box center [134, 268] width 25 height 9
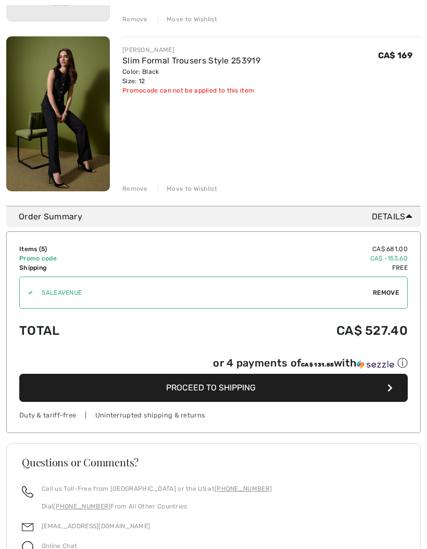
scroll to position [796, 0]
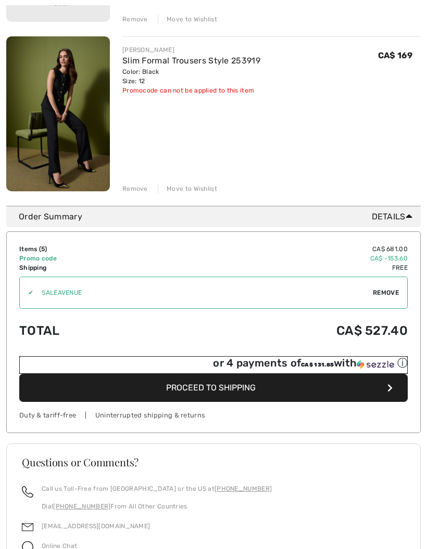
click at [0, 0] on div "ⓘ" at bounding box center [0, 0] width 0 height 0
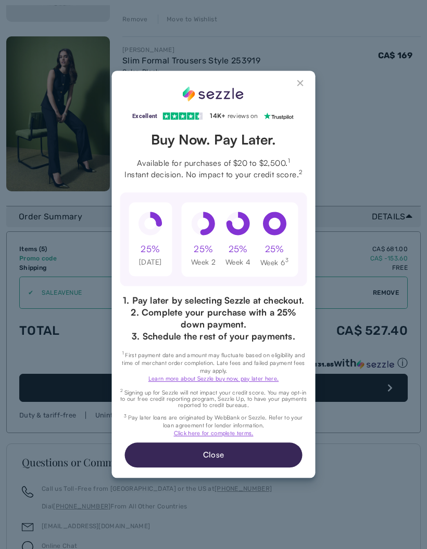
scroll to position [0, 0]
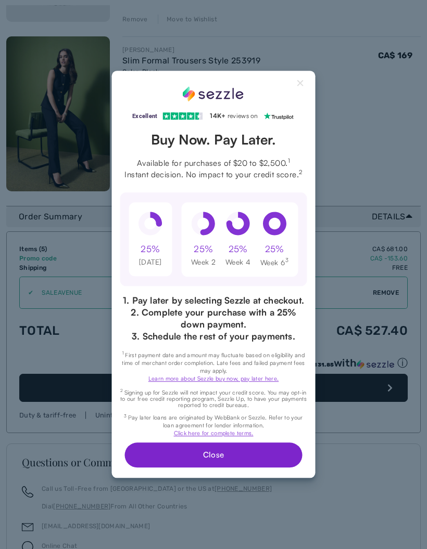
click at [255, 448] on button "Close" at bounding box center [212, 455] width 177 height 25
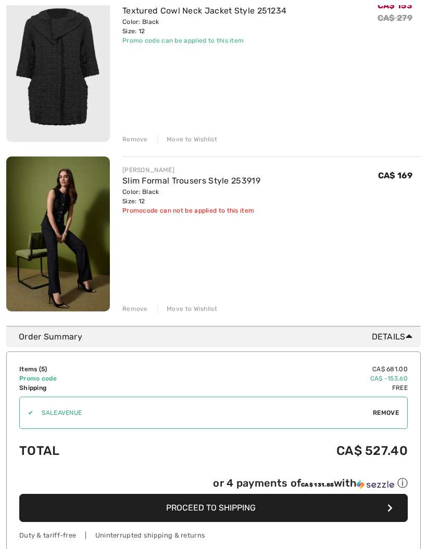
scroll to position [796, 0]
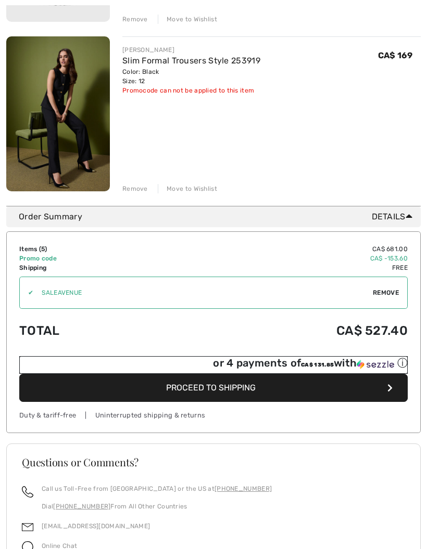
click at [352, 366] on div "or 4 payments of CA$ 131.85 with ⓘ" at bounding box center [310, 363] width 195 height 14
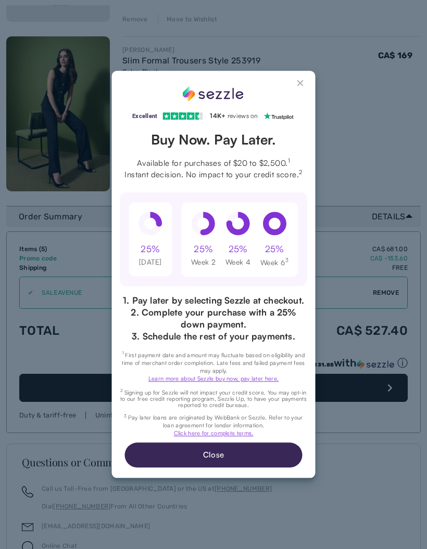
scroll to position [0, 0]
click at [301, 81] on button "Close Sezzle Modal" at bounding box center [300, 85] width 12 height 12
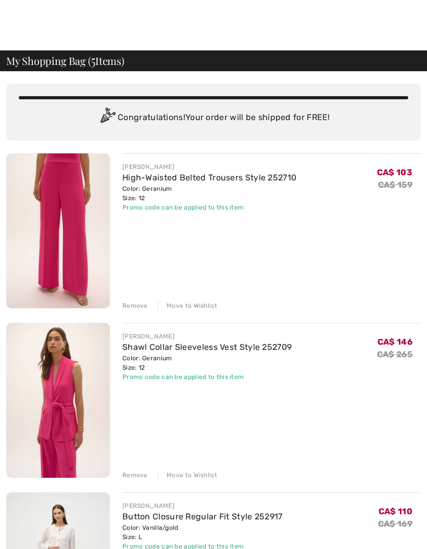
scroll to position [796, 0]
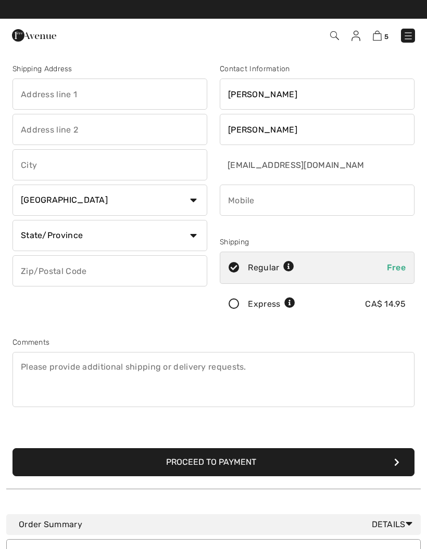
type textarea "L"
click at [175, 93] on input "text" at bounding box center [109, 94] width 195 height 31
click at [111, 98] on input "text" at bounding box center [109, 94] width 195 height 31
click at [111, 97] on input "text" at bounding box center [109, 94] width 195 height 31
click at [46, 98] on input "15 Main Road\\\\\\\\\\\\\\\\\\\\\\\\\\\\\\\\\\\\\\\\\\\\\\\\\\\\\\\\\\\\\\\\\\\…" at bounding box center [109, 94] width 195 height 31
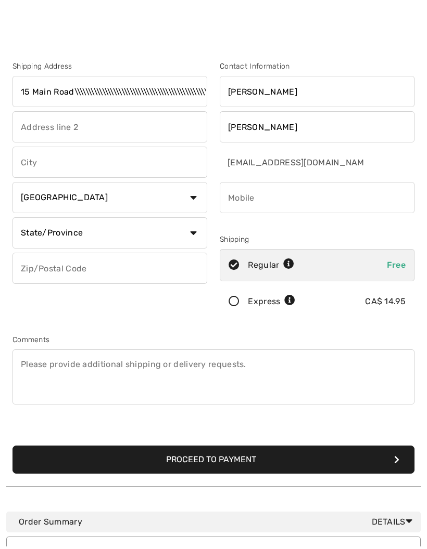
click at [30, 92] on input "15 Main Road\\\\\\\\\\\\\\\\\\\\\\\\\\\\\\\\\\\\\\\\\\\\\\\\\\\\\\\\\\\\\\\\\\\…" at bounding box center [109, 94] width 195 height 31
click at [29, 90] on input "15 Main Road\\\\\\\\\\\\\\\\\\\\\\\\\\\\\\\\\\\\\\\\\\\\\\\\\\\\\\\\\\\\\\\\\\\…" at bounding box center [109, 94] width 195 height 31
click at [44, 89] on input "15 Main\PO Box 126 Mobile NL A0A3A0 CANADA" at bounding box center [109, 94] width 195 height 31
click at [202, 91] on input "15 Main\PO Box 126 Mobile NL A0A3A0 CANADA" at bounding box center [109, 94] width 195 height 31
click at [56, 95] on input "15 Main\PO Box 126 Mobile" at bounding box center [109, 94] width 195 height 31
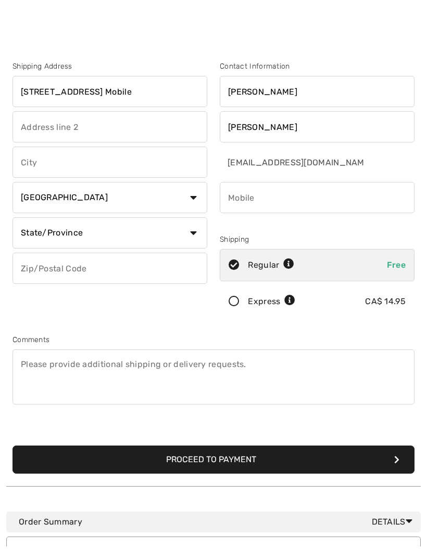
click at [102, 95] on input "[STREET_ADDRESS] Mobile" at bounding box center [109, 94] width 195 height 31
click at [110, 97] on input "[STREET_ADDRESS] Mobile" at bounding box center [109, 94] width 195 height 31
click at [113, 92] on input "[STREET_ADDRESS] Mobile" at bounding box center [109, 94] width 195 height 31
type input "[STREET_ADDRESS] Mobile"
click at [78, 132] on input "text" at bounding box center [109, 129] width 195 height 31
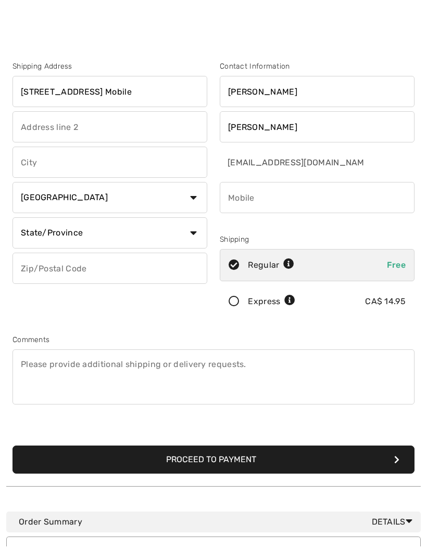
click at [78, 128] on input "text" at bounding box center [109, 129] width 195 height 31
paste input "[STREET_ADDRESS] Mobile"
click at [76, 130] on input "[STREET_ADDRESS] Mobile" at bounding box center [109, 129] width 195 height 31
click at [137, 123] on input "PO Box 126 Mobile" at bounding box center [109, 129] width 195 height 31
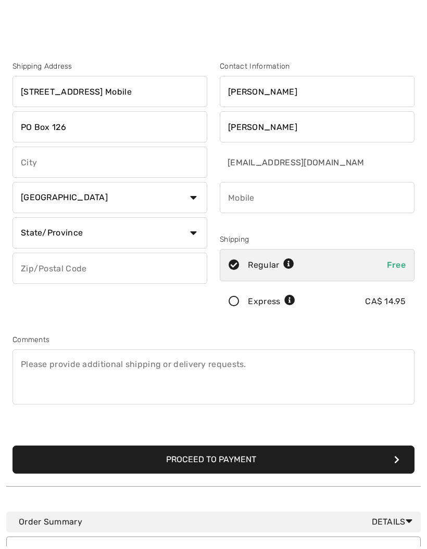
type input "PO Box 126"
click at [118, 163] on input "text" at bounding box center [109, 164] width 195 height 31
click at [108, 165] on input "text" at bounding box center [109, 164] width 195 height 31
click at [108, 162] on input "text" at bounding box center [109, 164] width 195 height 31
paste input "15 Main RoadPO Box 126 Mobile"
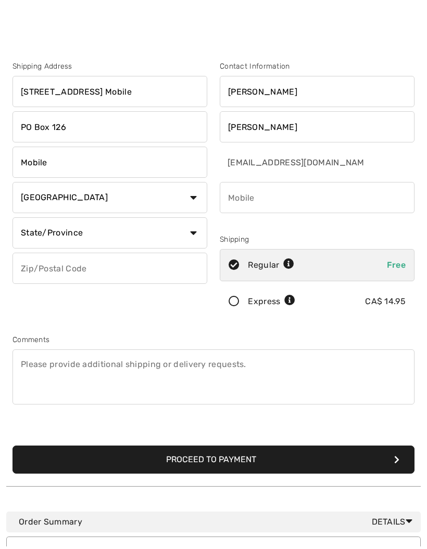
type input "Mobile"
click at [193, 233] on select "State/Province Alberta British Columbia Manitoba New Brunswick Newfoundland and…" at bounding box center [109, 235] width 195 height 31
select select "NL"
click at [85, 275] on input "text" at bounding box center [109, 268] width 195 height 31
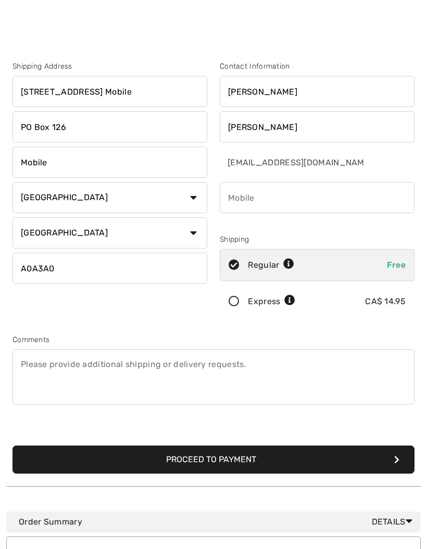
type input "A0A3A0"
click at [380, 186] on input "phone" at bounding box center [316, 197] width 195 height 31
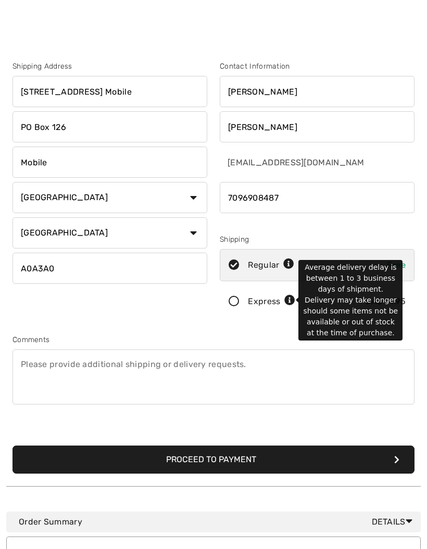
type input "7096908487"
click at [289, 302] on icon at bounding box center [289, 300] width 11 height 11
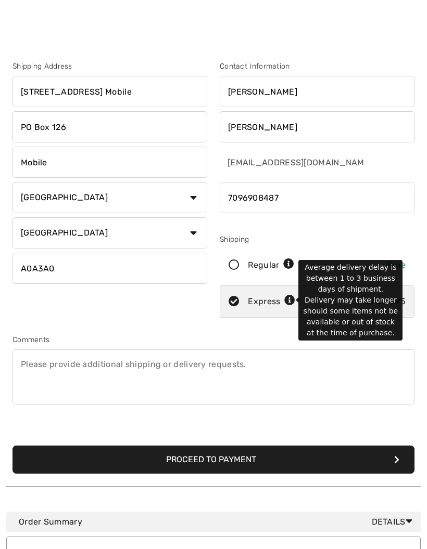
click at [410, 233] on div "Contact Information Lisa Vickers lisalynn_vickers@yahoo.ca Shipping Regular Fre…" at bounding box center [316, 191] width 207 height 261
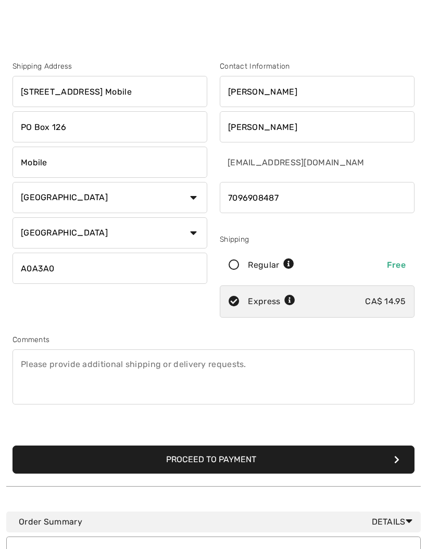
click at [322, 458] on button "Proceed to Payment" at bounding box center [213, 460] width 402 height 28
click at [400, 456] on button "Proceed to Payment" at bounding box center [213, 460] width 402 height 28
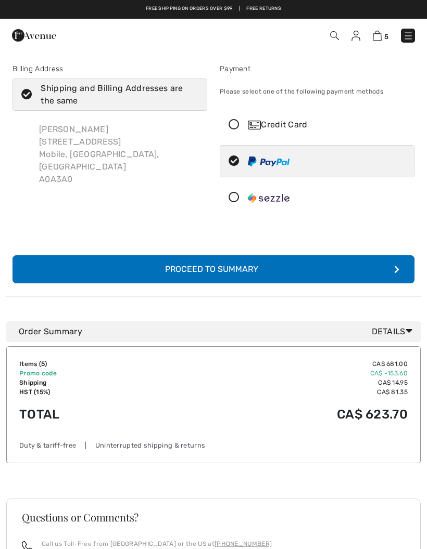
click at [229, 205] on div at bounding box center [312, 197] width 185 height 31
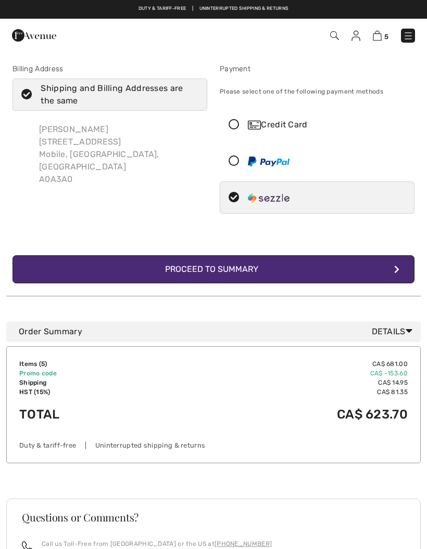
click at [156, 152] on div "Lisa Vickers 15 Main Roadpo Box 126 Mobile, Po Box 126 Mobile, NL, CA A0A3A0" at bounding box center [119, 154] width 176 height 79
click at [97, 138] on div "Lisa Vickers 15 Main Roadpo Box 126 Mobile, Po Box 126 Mobile, NL, CA A0A3A0" at bounding box center [119, 154] width 176 height 79
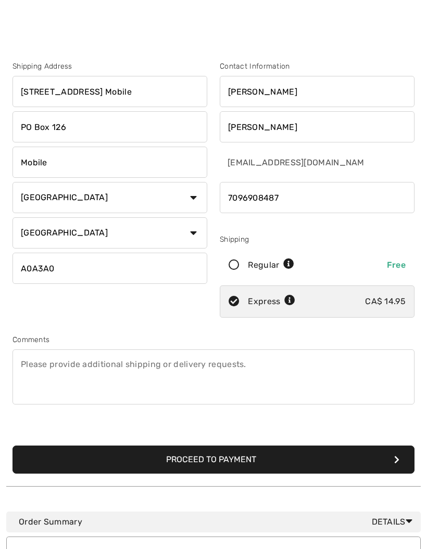
click at [149, 96] on input "[STREET_ADDRESS] Mobile" at bounding box center [109, 91] width 195 height 31
type input "[STREET_ADDRESS]"
click at [335, 448] on button "Proceed to Payment" at bounding box center [213, 460] width 402 height 28
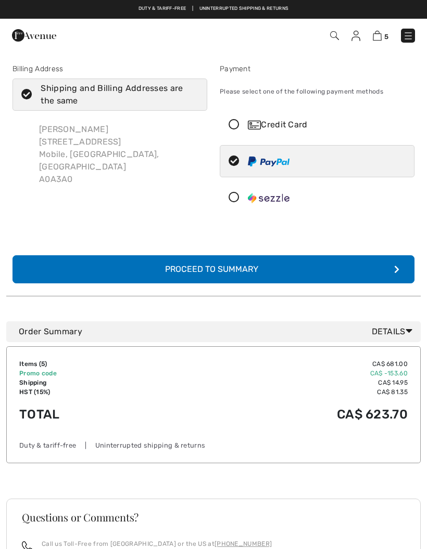
click at [234, 201] on icon at bounding box center [234, 197] width 28 height 11
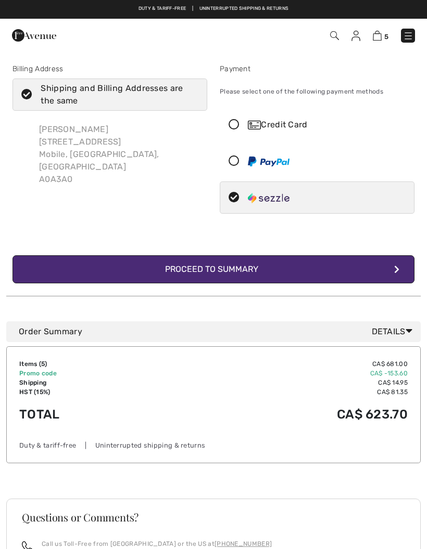
click at [391, 272] on button "Complete Your Order with Sezzle Proceed to Summary" at bounding box center [213, 269] width 402 height 28
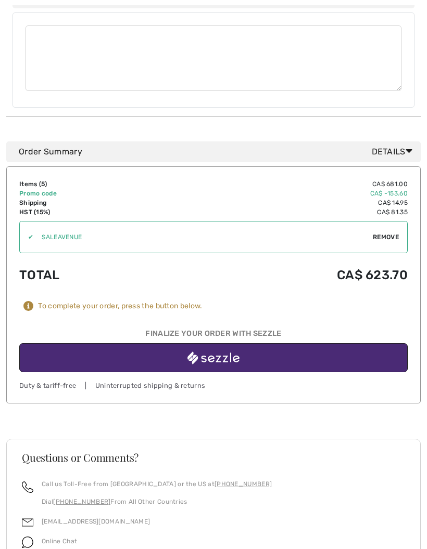
scroll to position [771, 0]
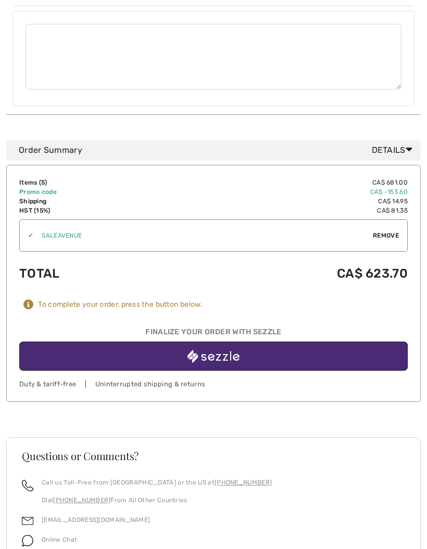
click at [230, 350] on img "button" at bounding box center [213, 356] width 52 height 13
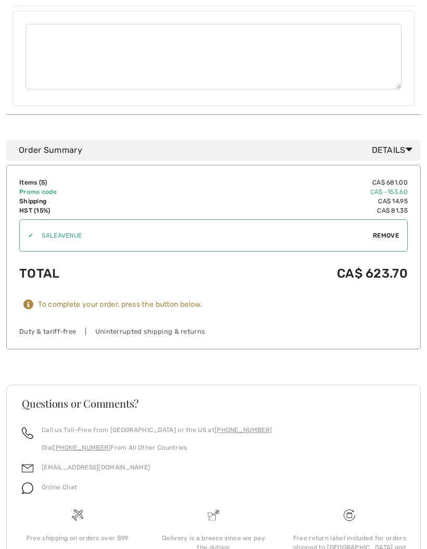
scroll to position [813, 0]
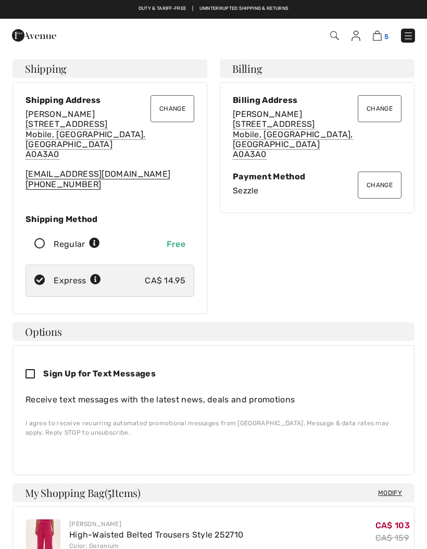
click at [379, 38] on img at bounding box center [376, 36] width 9 height 10
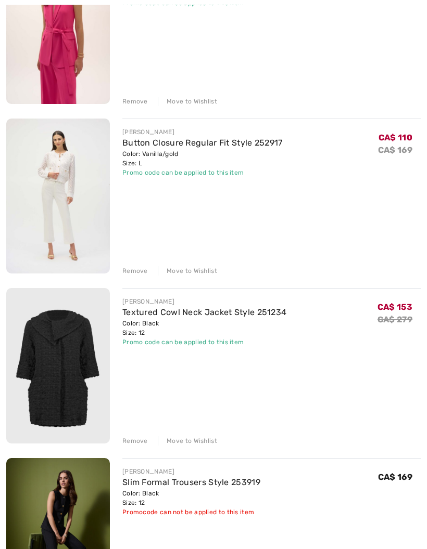
scroll to position [375, 0]
click at [135, 447] on div "[PERSON_NAME] High-Waisted Belted Trousers Style 252710 Color: Geranium Size: 1…" at bounding box center [213, 197] width 414 height 836
click at [136, 442] on div "Remove" at bounding box center [134, 440] width 25 height 9
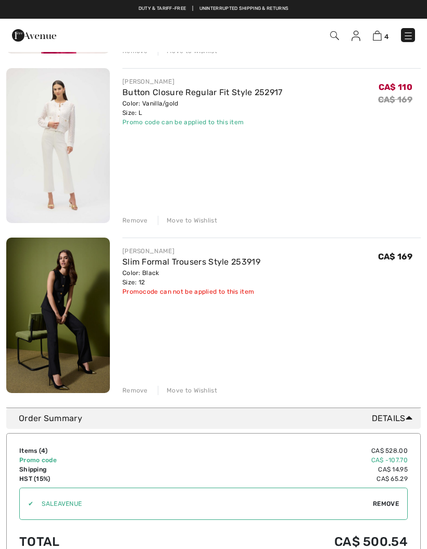
scroll to position [424, 0]
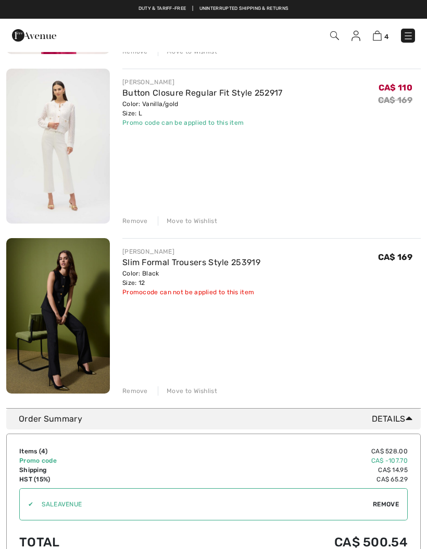
click at [138, 394] on div "Remove" at bounding box center [134, 390] width 25 height 9
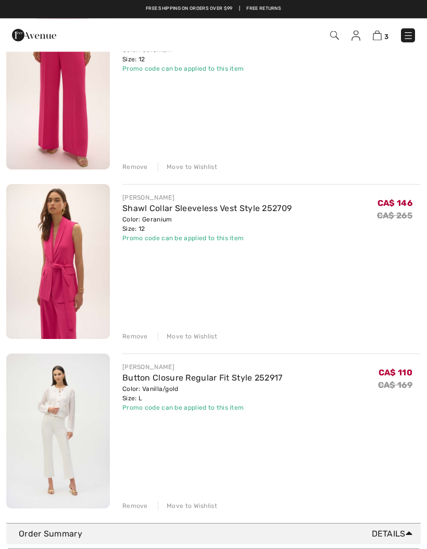
scroll to position [0, 0]
